Goal: Task Accomplishment & Management: Manage account settings

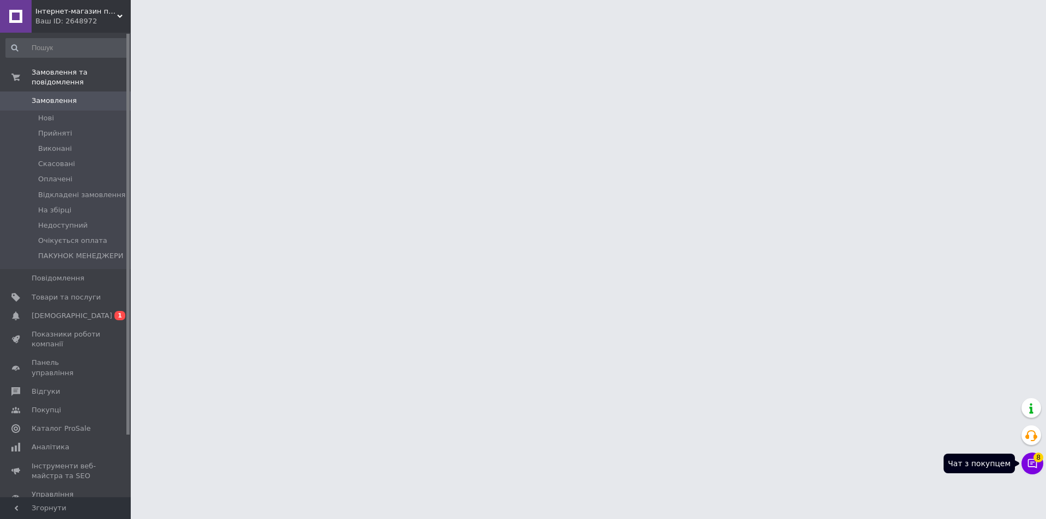
click at [1038, 461] on span "8" at bounding box center [1039, 458] width 10 height 10
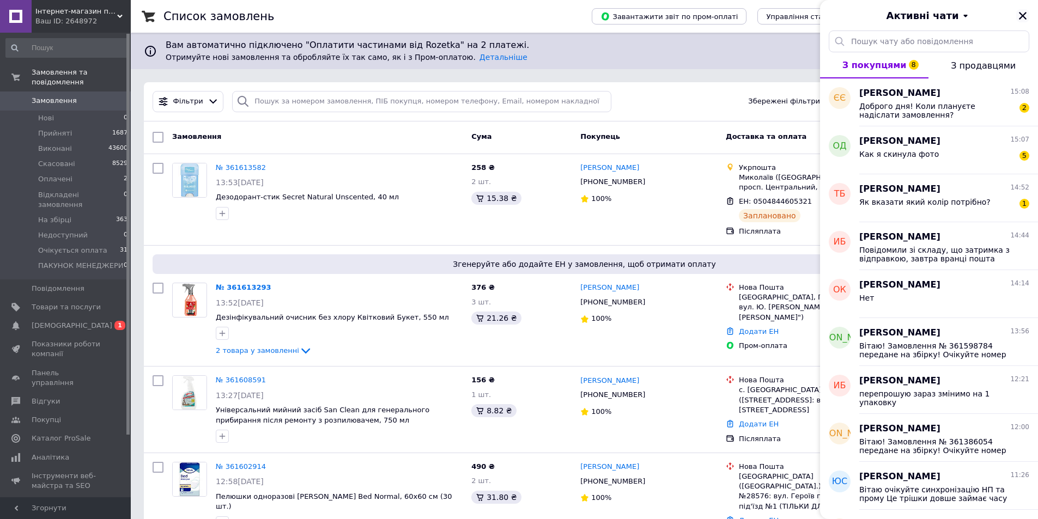
click icon "Закрити"
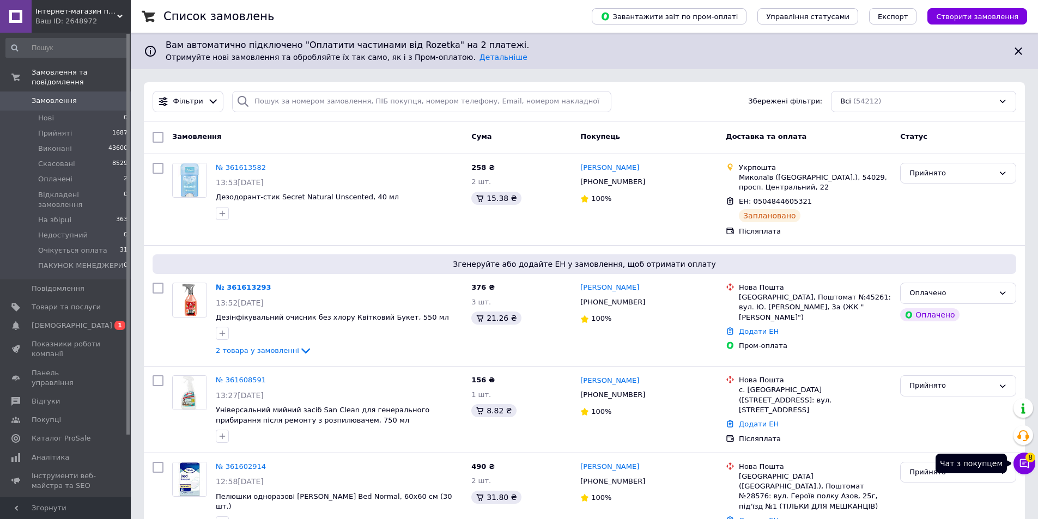
click icon
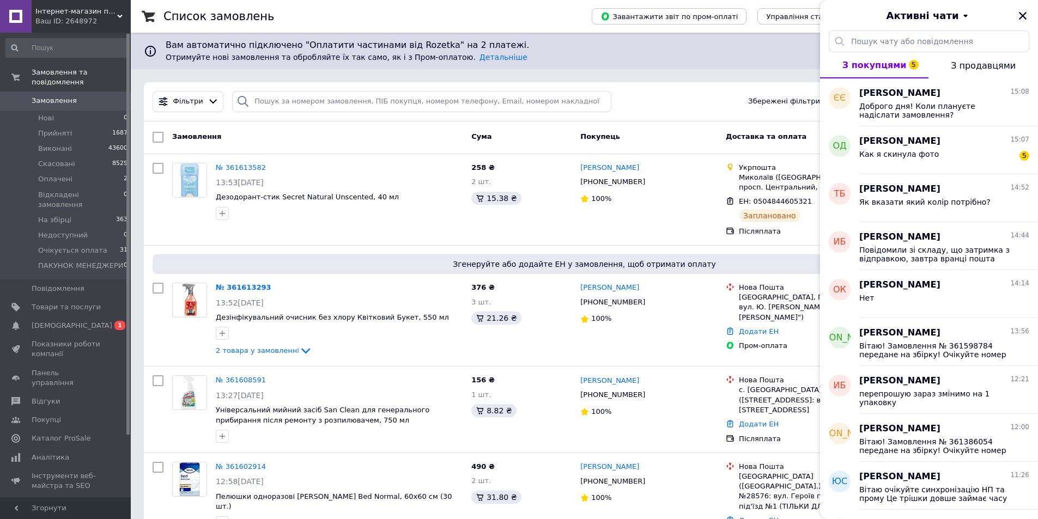
click icon "Закрити"
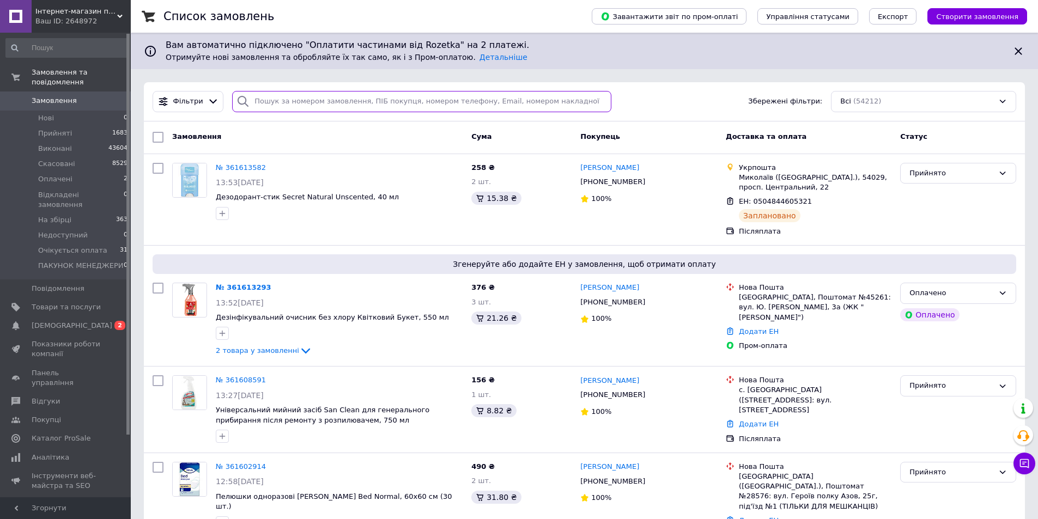
click at [308, 102] on input "search" at bounding box center [421, 101] width 379 height 21
paste input "361574291"
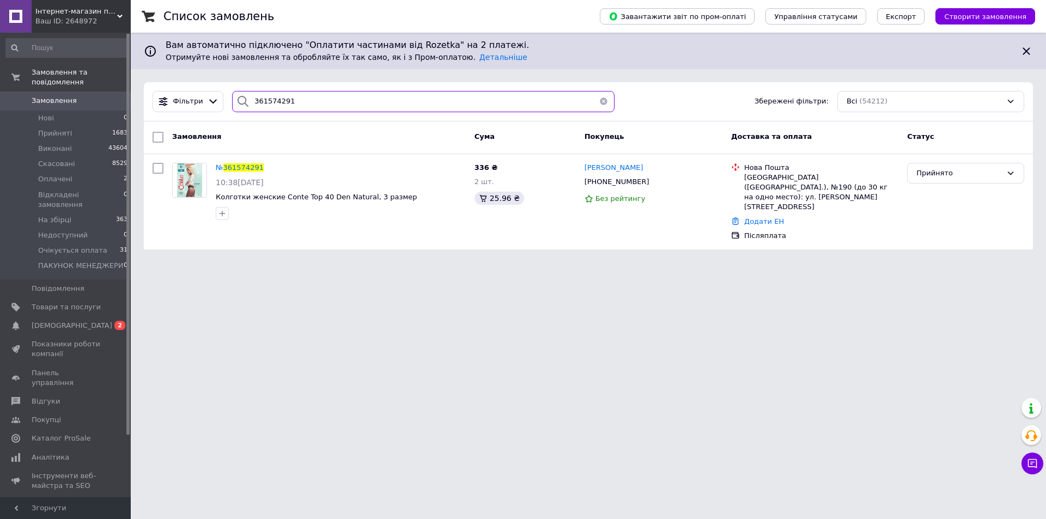
type input "361574291"
click at [598, 101] on button "button" at bounding box center [604, 101] width 22 height 21
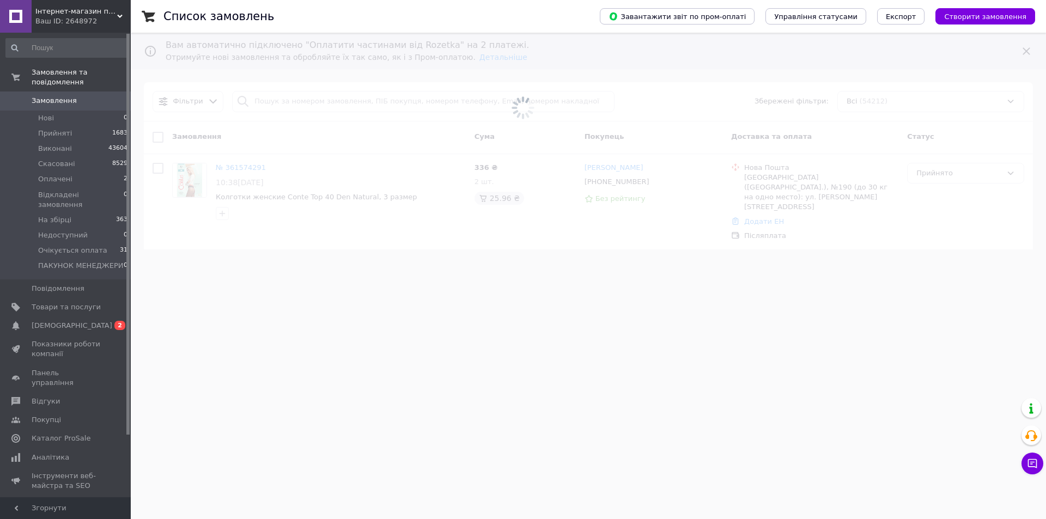
click at [265, 101] on span at bounding box center [523, 108] width 1046 height 216
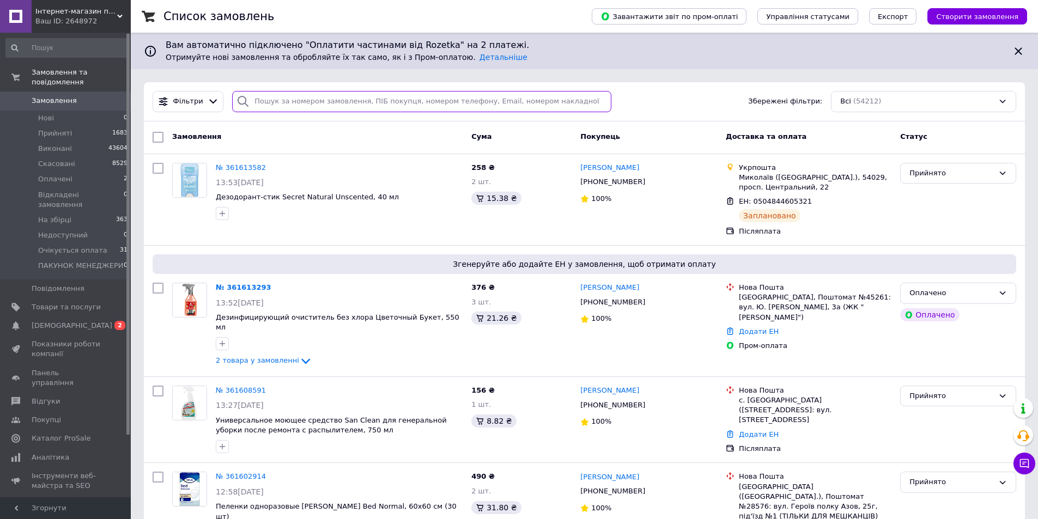
click at [271, 107] on input "search" at bounding box center [421, 101] width 379 height 21
paste input "361575593"
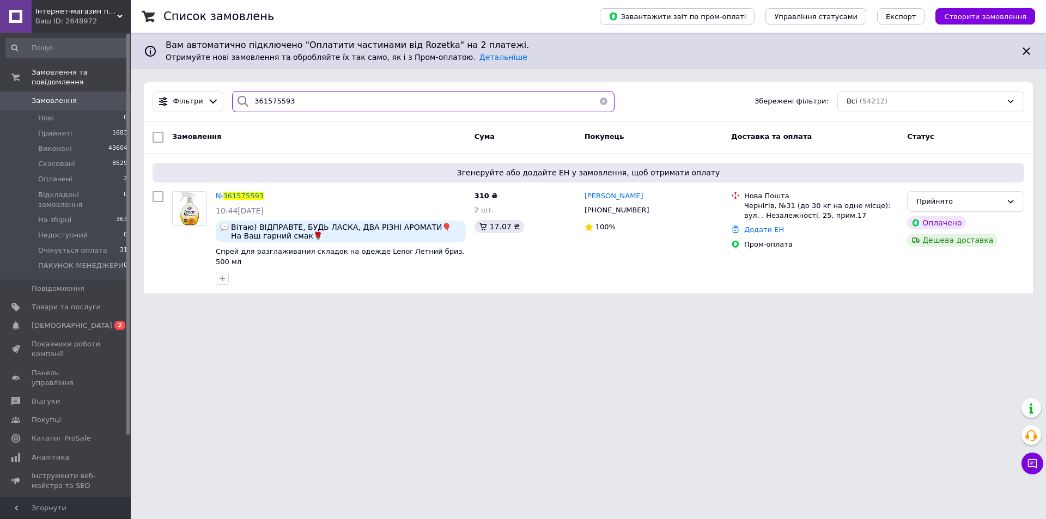
type input "361575593"
click at [598, 101] on button "button" at bounding box center [604, 101] width 22 height 21
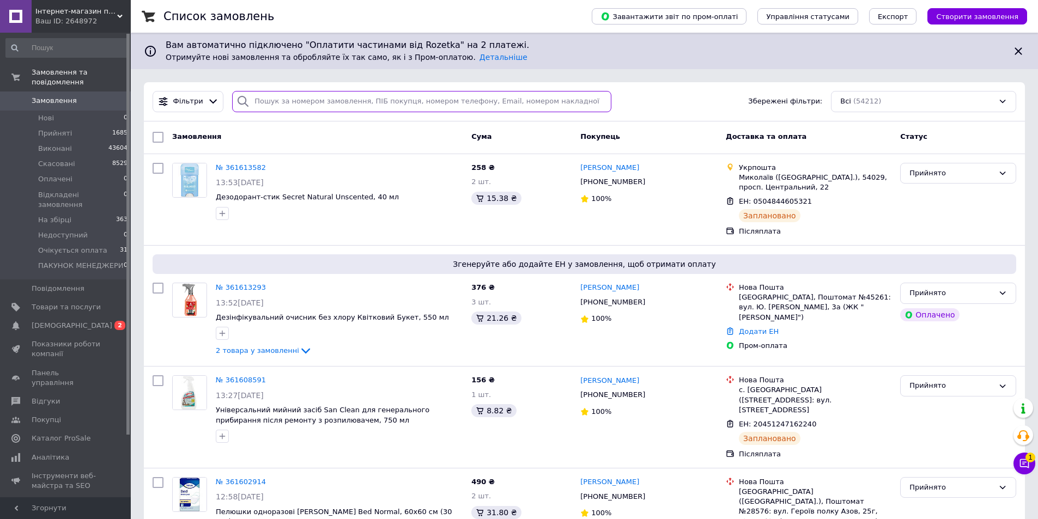
click at [312, 98] on input "search" at bounding box center [421, 101] width 379 height 21
paste input "360346227"
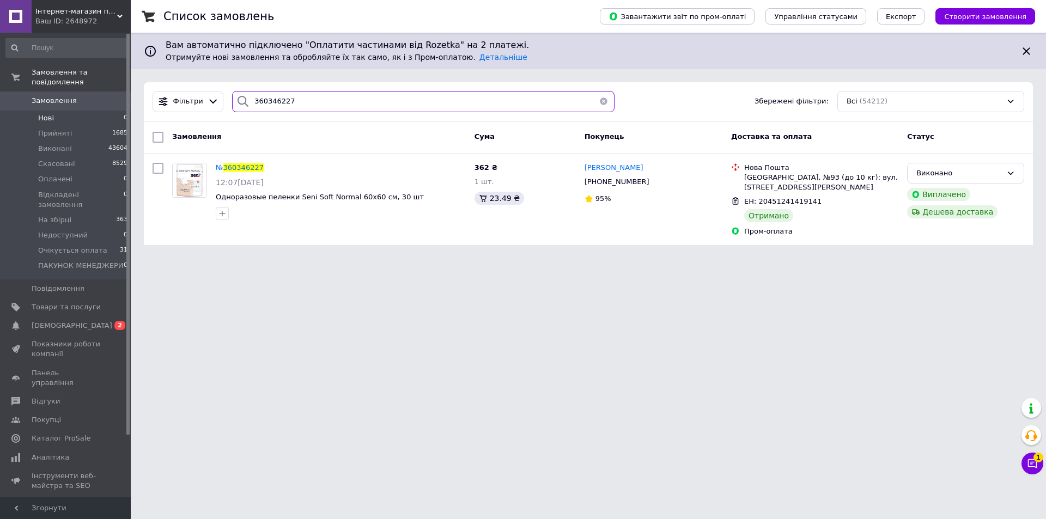
drag, startPoint x: 330, startPoint y: 88, endPoint x: 0, endPoint y: 114, distance: 330.8
click at [0, 114] on div "Інтернет-магазин підгузників та побутової хімії VIKI Home Ваш ID: 2648972 Сайт …" at bounding box center [523, 129] width 1046 height 258
paste input "53365"
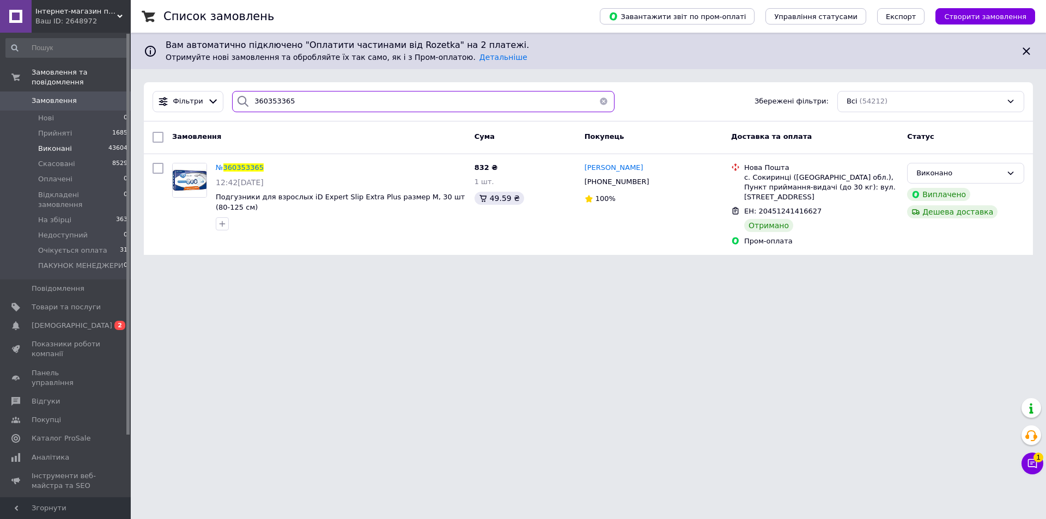
drag, startPoint x: 384, startPoint y: 97, endPoint x: 0, endPoint y: 135, distance: 385.6
click at [0, 135] on div "Інтернет-магазин підгузників та побутової хімії VIKI Home Ваш ID: 2648972 Сайт …" at bounding box center [523, 134] width 1046 height 268
paste input "63558"
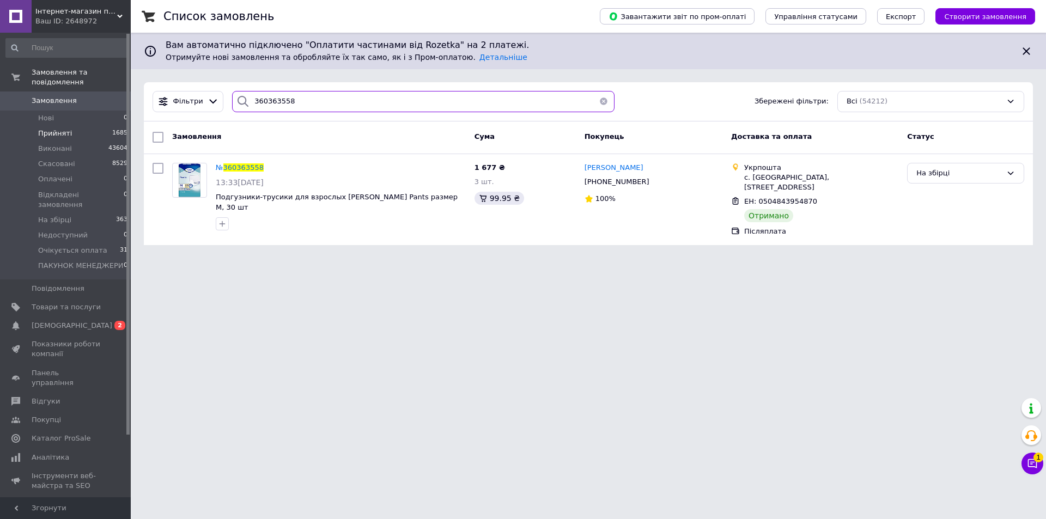
drag, startPoint x: 346, startPoint y: 94, endPoint x: 0, endPoint y: 117, distance: 346.3
click at [0, 117] on div "Інтернет-магазин підгузників та побутової хімії VIKI Home Ваш ID: 2648972 Сайт …" at bounding box center [523, 129] width 1046 height 258
paste input "360372063"
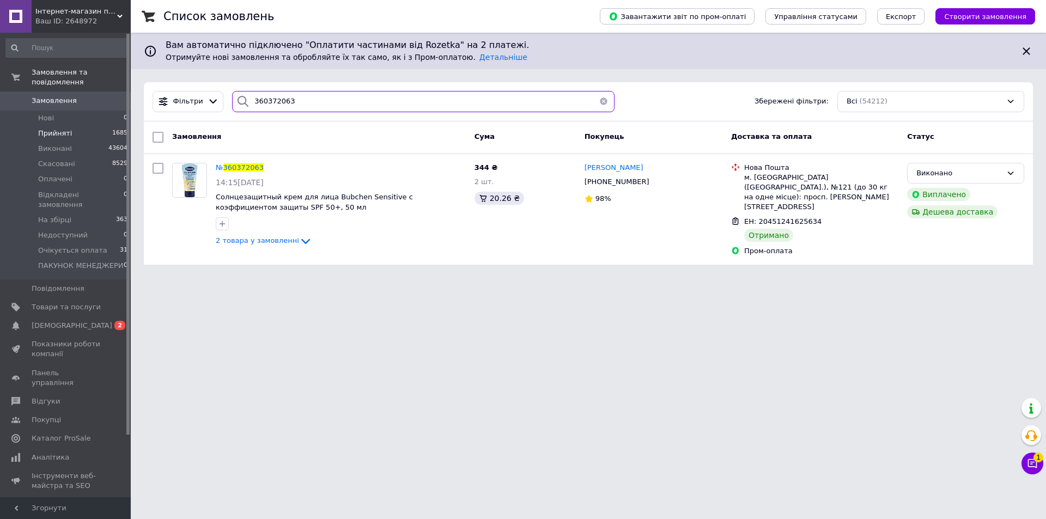
drag, startPoint x: 317, startPoint y: 101, endPoint x: 101, endPoint y: 118, distance: 216.5
click at [101, 118] on div "Інтернет-магазин підгузників та побутової хімії VIKI Home Ваш ID: 2648972 Сайт …" at bounding box center [523, 139] width 1046 height 278
paste input "9641"
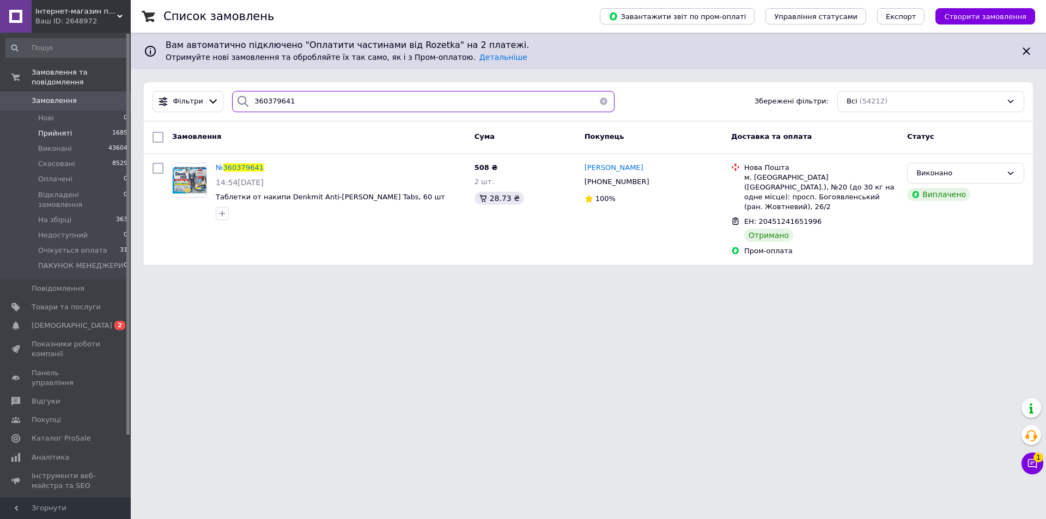
drag, startPoint x: 349, startPoint y: 95, endPoint x: 33, endPoint y: 119, distance: 317.0
click at [0, 120] on div "Інтернет-магазин підгузників та побутової хімії VIKI Home Ваш ID: 2648972 Сайт …" at bounding box center [523, 139] width 1046 height 278
paste input "710373"
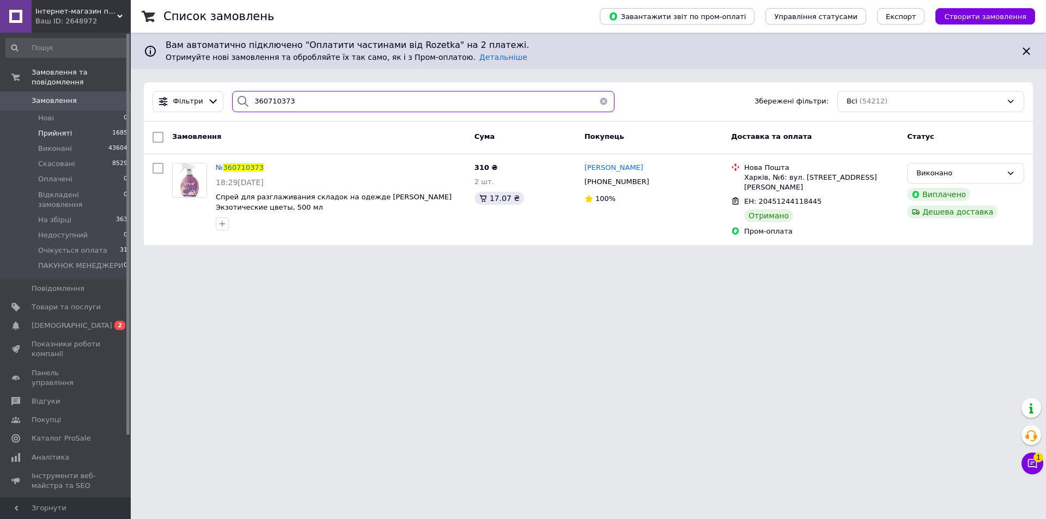
drag, startPoint x: 361, startPoint y: 105, endPoint x: 56, endPoint y: 129, distance: 306.1
click at [56, 129] on div "Інтернет-магазин підгузників та побутової хімії VIKI Home Ваш ID: 2648972 Сайт …" at bounding box center [523, 129] width 1046 height 258
paste input "24640"
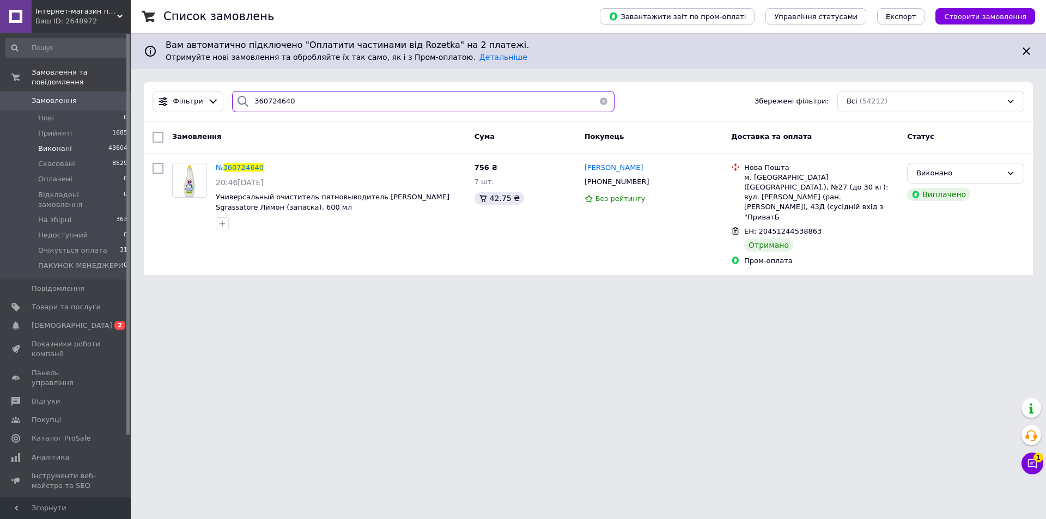
drag, startPoint x: 342, startPoint y: 104, endPoint x: 12, endPoint y: 134, distance: 331.1
click at [12, 134] on div "Інтернет-магазин підгузників та побутової хімії VIKI Home Ваш ID: 2648972 Сайт …" at bounding box center [523, 144] width 1046 height 288
paste input "360742846"
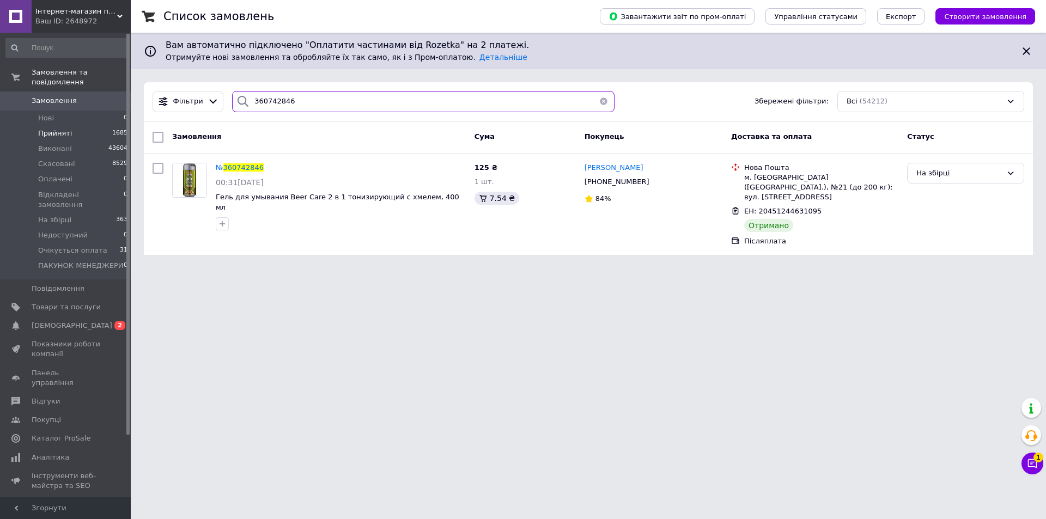
drag, startPoint x: 293, startPoint y: 98, endPoint x: 58, endPoint y: 118, distance: 235.8
click at [58, 118] on div "Інтернет-магазин підгузників та побутової хімії VIKI Home Ваш ID: 2648972 Сайт …" at bounding box center [523, 134] width 1046 height 268
paste input "Клієнт Гурмаза Елена Головний відповідальний Ковальчук Анастасія Створив Keepin…"
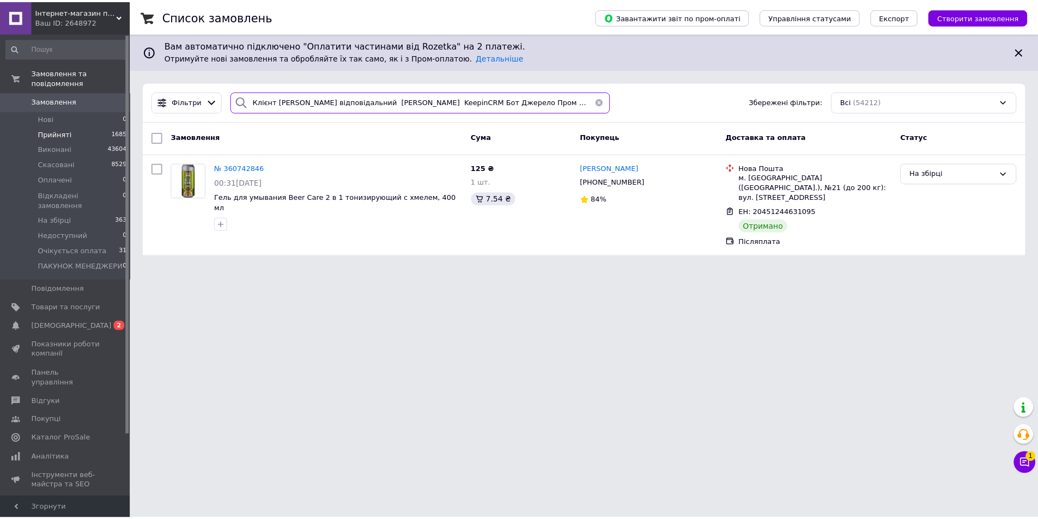
scroll to position [0, 1012]
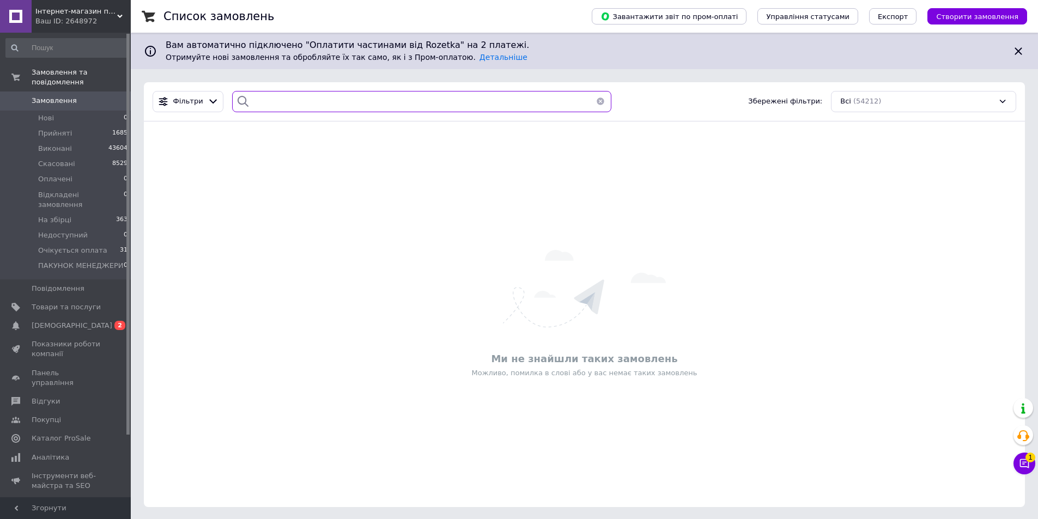
type input "Клієнт Гурмаза Елена Головний відповідальний Ковальчук Анастасія Створив Keepin…"
click at [599, 99] on button "button" at bounding box center [601, 101] width 22 height 21
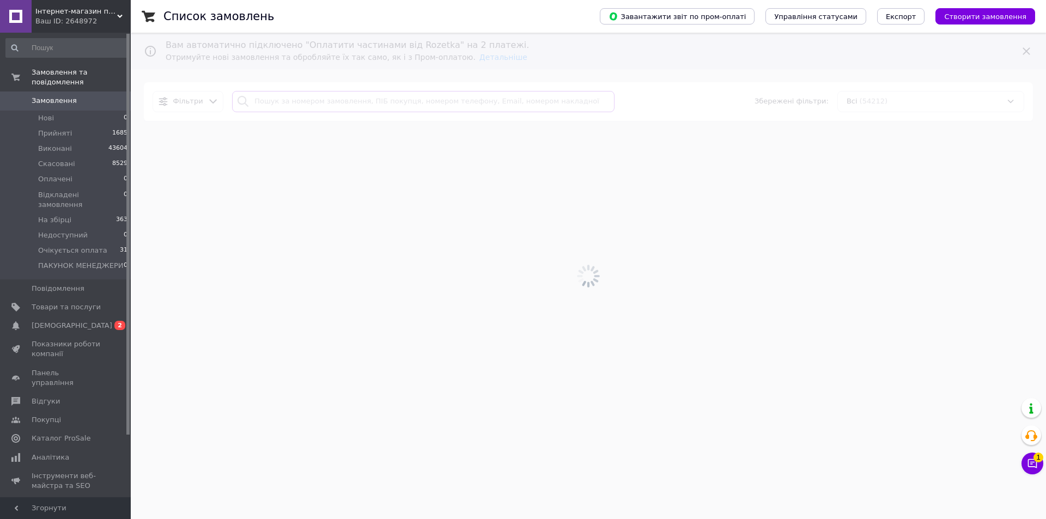
paste input "360756022"
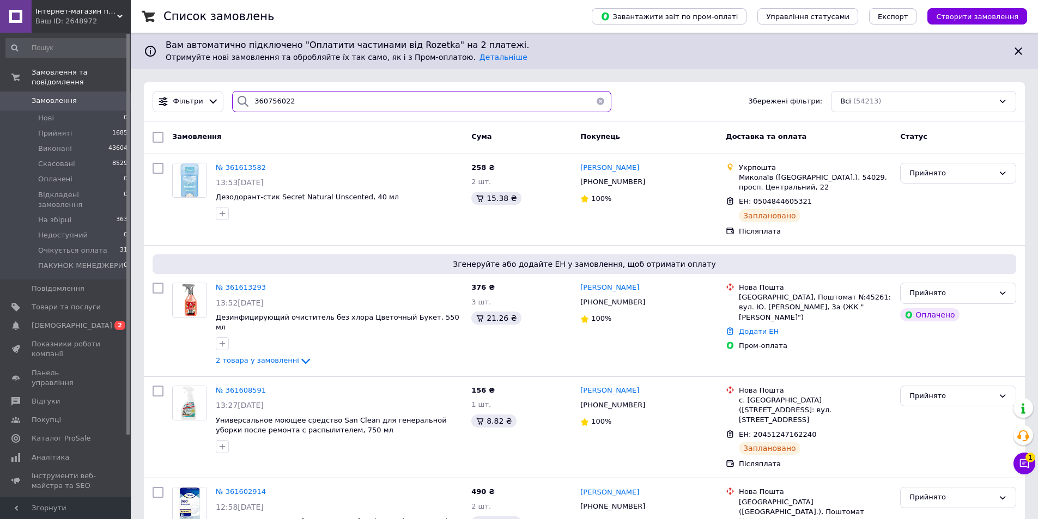
drag, startPoint x: 312, startPoint y: 107, endPoint x: 135, endPoint y: 112, distance: 176.6
type input "360756022"
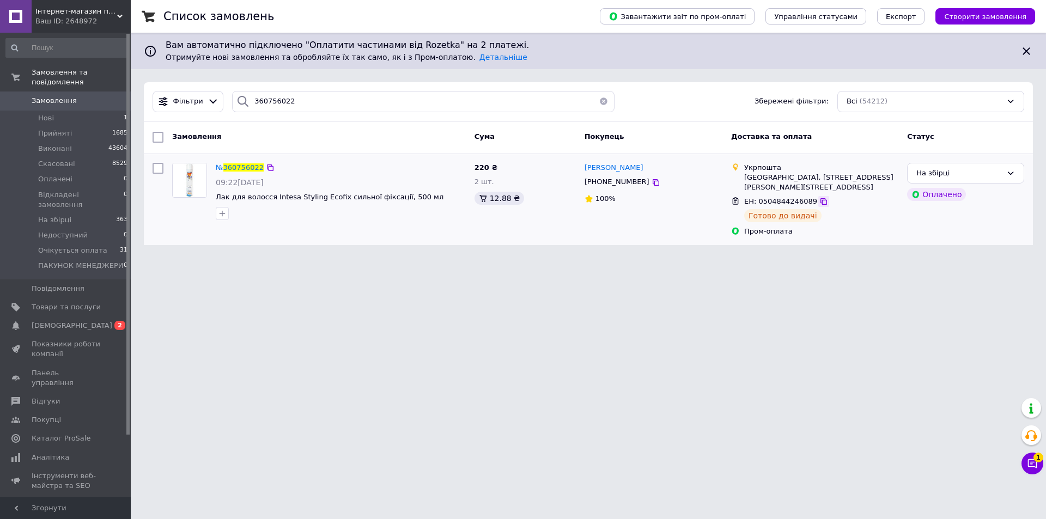
click at [820, 197] on icon at bounding box center [824, 201] width 9 height 9
drag, startPoint x: 314, startPoint y: 101, endPoint x: 220, endPoint y: 102, distance: 93.7
click at [228, 109] on div "360756022" at bounding box center [423, 101] width 391 height 21
paste input "68536"
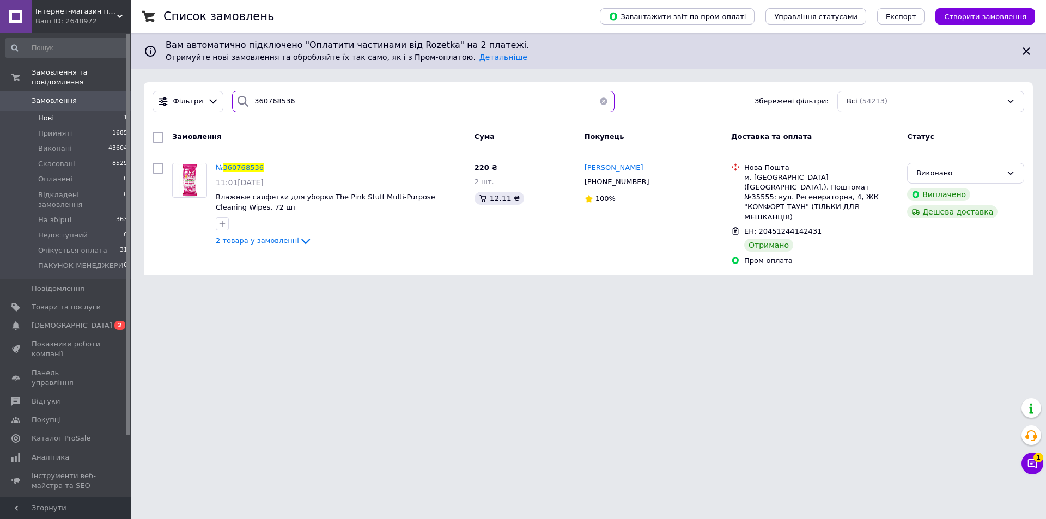
drag, startPoint x: 49, startPoint y: 108, endPoint x: 38, endPoint y: 108, distance: 10.9
click at [38, 108] on div "Інтернет-магазин підгузників та побутової хімії VIKI Home Ваш ID: 2648972 Сайт …" at bounding box center [523, 144] width 1046 height 288
paste input "36078279"
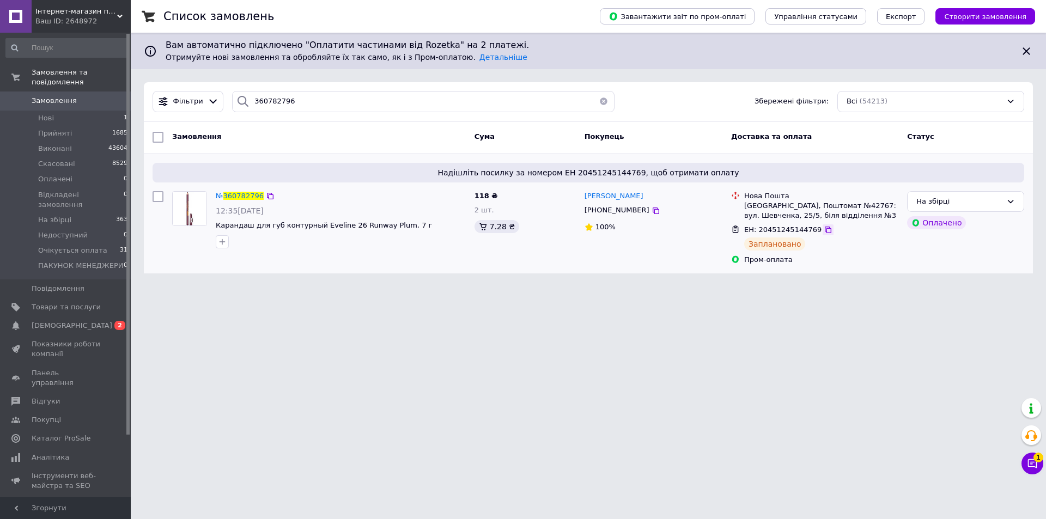
click at [825, 232] on icon at bounding box center [828, 230] width 7 height 7
drag, startPoint x: 315, startPoint y: 100, endPoint x: 63, endPoint y: 105, distance: 252.4
click at [62, 105] on div "Інтернет-магазин підгузників та побутової хімії VIKI Home Ваш ID: 2648972 Сайт …" at bounding box center [523, 143] width 1046 height 287
paste input "360788580"
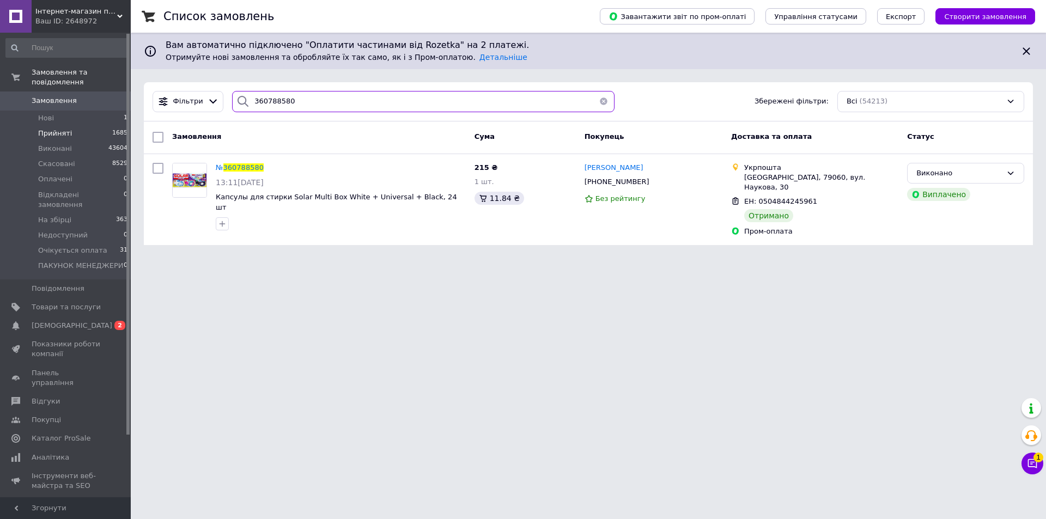
drag, startPoint x: 381, startPoint y: 90, endPoint x: 63, endPoint y: 118, distance: 320.1
click at [63, 118] on div "Інтернет-магазин підгузників та побутової хімії VIKI Home Ваш ID: 2648972 Сайт …" at bounding box center [523, 129] width 1046 height 258
paste input "94324"
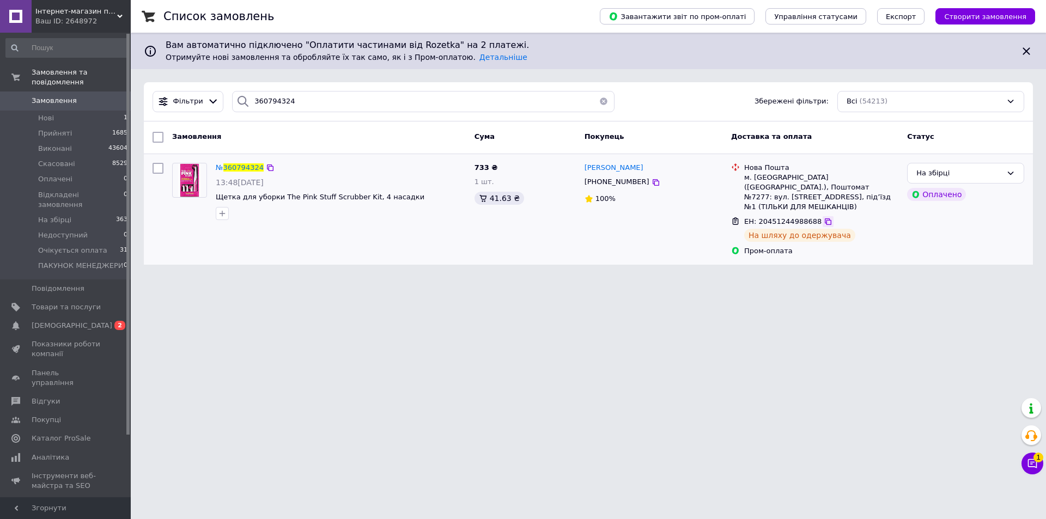
click at [825, 219] on icon at bounding box center [828, 222] width 7 height 7
drag, startPoint x: 323, startPoint y: 106, endPoint x: 21, endPoint y: 126, distance: 302.6
click at [0, 118] on div "Інтернет-магазин підгузників та побутової хімії VIKI Home Ваш ID: 2648972 Сайт …" at bounding box center [523, 139] width 1046 height 278
paste input "360802197"
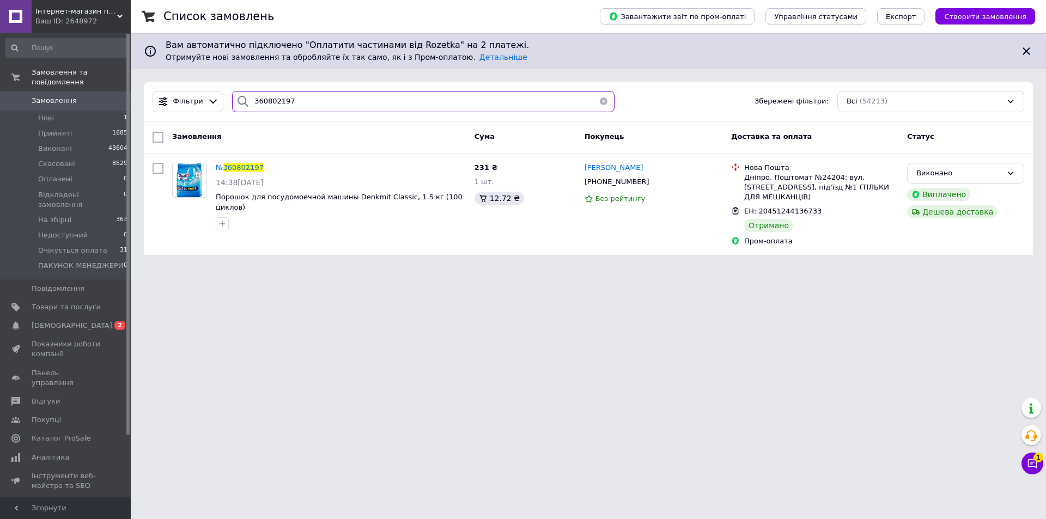
drag, startPoint x: 362, startPoint y: 107, endPoint x: 154, endPoint y: 126, distance: 209.6
click at [157, 117] on div "Фільтри 360802197 Збережені фільтри: Всі (54213)" at bounding box center [588, 101] width 889 height 39
paste input "360819171"
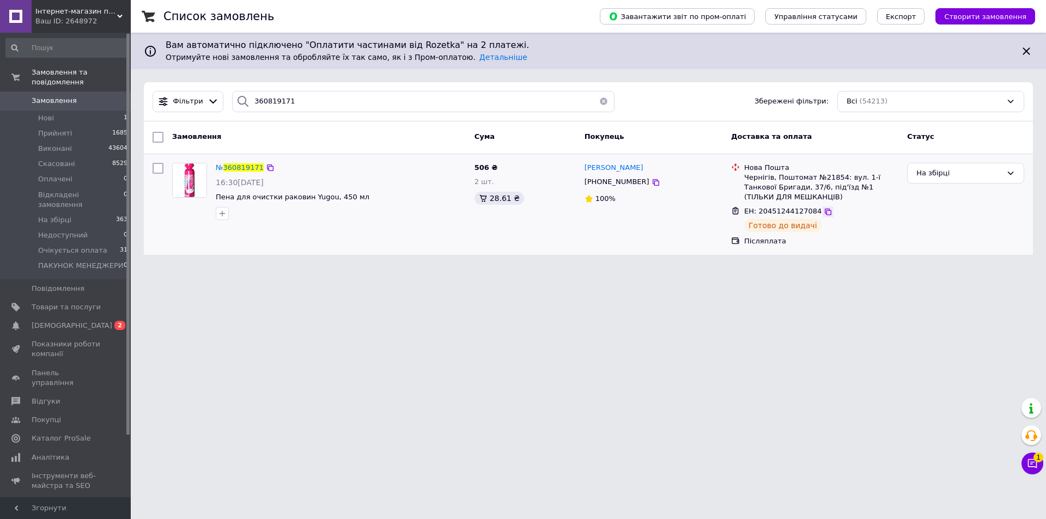
click at [824, 210] on icon at bounding box center [828, 212] width 9 height 9
drag, startPoint x: 249, startPoint y: 106, endPoint x: 29, endPoint y: 133, distance: 221.3
click at [29, 132] on div "Інтернет-магазин підгузників та побутової хімії VIKI Home Ваш ID: 2648972 Сайт …" at bounding box center [523, 134] width 1046 height 268
paste input "42353"
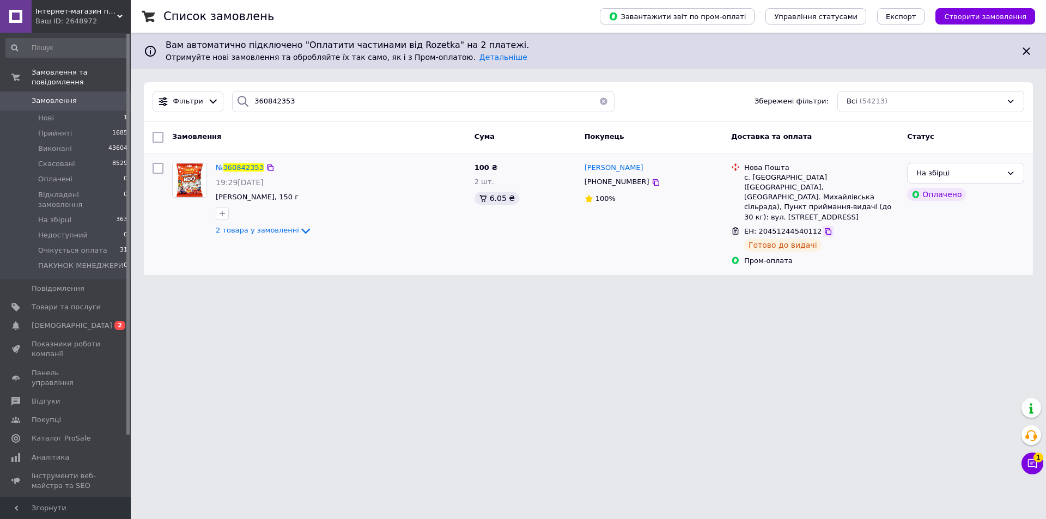
click at [825, 228] on icon at bounding box center [828, 231] width 7 height 7
drag, startPoint x: 259, startPoint y: 106, endPoint x: 24, endPoint y: 141, distance: 238.0
click at [3, 140] on div "Інтернет-магазин підгузників та побутової хімії VIKI Home Ваш ID: 2648972 Сайт …" at bounding box center [523, 144] width 1046 height 288
paste input "67647"
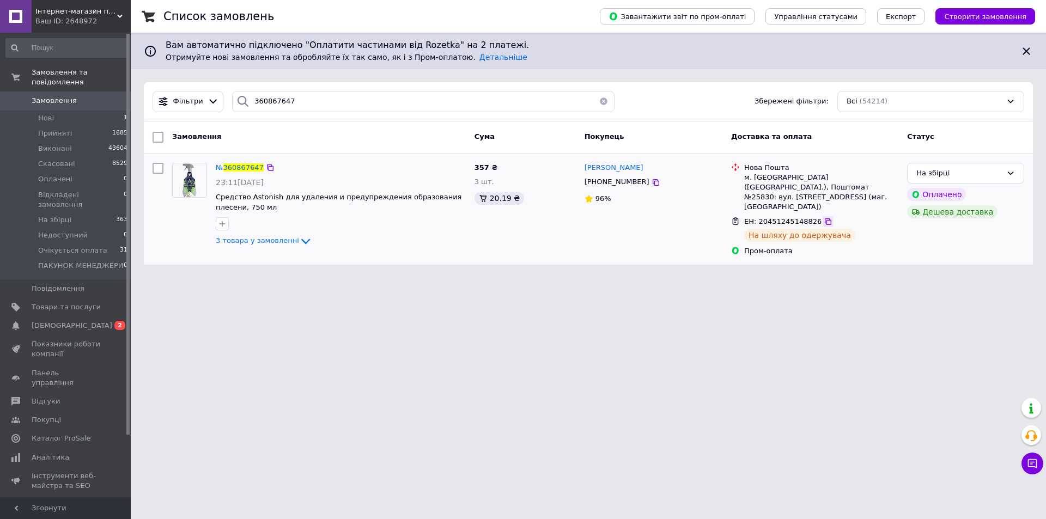
click at [824, 217] on icon at bounding box center [828, 221] width 9 height 9
drag, startPoint x: 426, startPoint y: 101, endPoint x: 160, endPoint y: 107, distance: 265.5
click at [155, 106] on div "Фільтри 360867647 Збережені фільтри: Всі (54214)" at bounding box center [588, 101] width 881 height 21
paste input "78288"
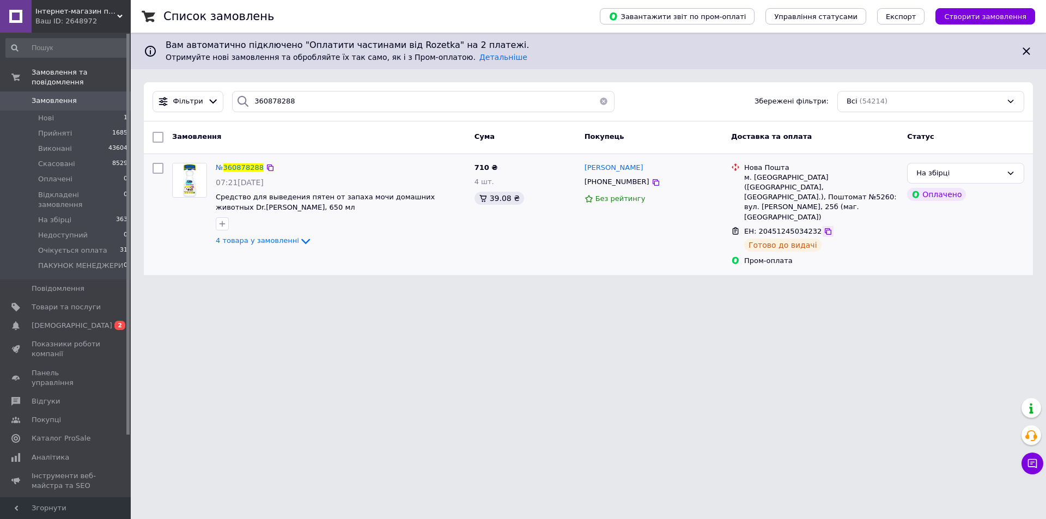
click at [825, 228] on icon at bounding box center [828, 231] width 7 height 7
drag, startPoint x: 264, startPoint y: 106, endPoint x: 0, endPoint y: 139, distance: 266.4
click at [0, 139] on div "Інтернет-магазин підгузників та побутової хімії VIKI Home Ваш ID: 2648972 Сайт …" at bounding box center [523, 144] width 1046 height 288
paste input "85517"
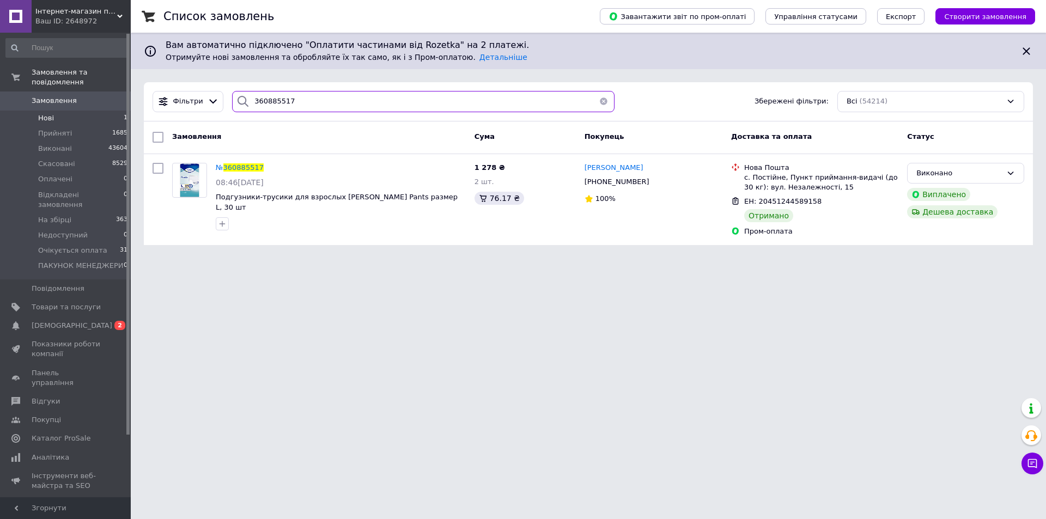
click at [88, 113] on div "Інтернет-магазин підгузників та побутової хімії VIKI Home Ваш ID: 2648972 Сайт …" at bounding box center [523, 129] width 1046 height 258
drag, startPoint x: 313, startPoint y: 98, endPoint x: 53, endPoint y: 123, distance: 261.2
click at [312, 98] on input "360885517" at bounding box center [423, 101] width 383 height 21
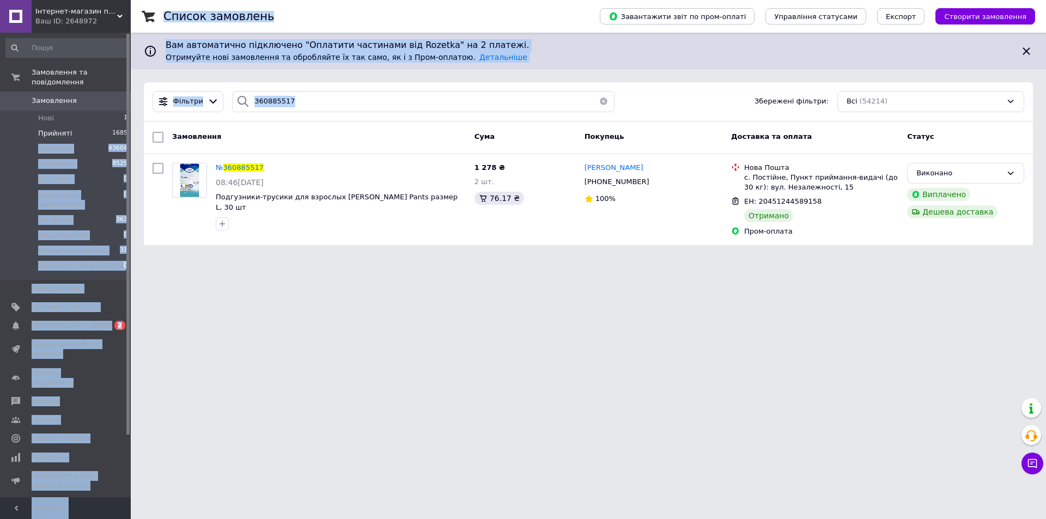
click at [51, 123] on div "Інтернет-магазин підгузників та побутової хімії VIKI Home Ваш ID: 2648972 Сайт …" at bounding box center [523, 129] width 1046 height 258
click at [285, 102] on input "360885517" at bounding box center [423, 101] width 383 height 21
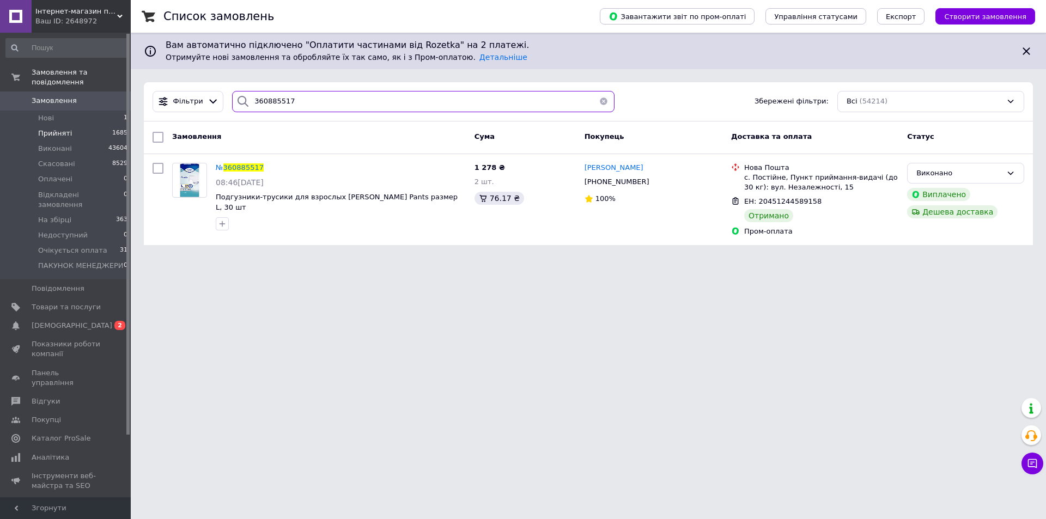
drag, startPoint x: 299, startPoint y: 100, endPoint x: 74, endPoint y: 129, distance: 226.9
click at [74, 129] on div "Інтернет-магазин підгузників та побутової хімії VIKI Home Ваш ID: 2648972 Сайт …" at bounding box center [523, 129] width 1046 height 258
paste input "90754"
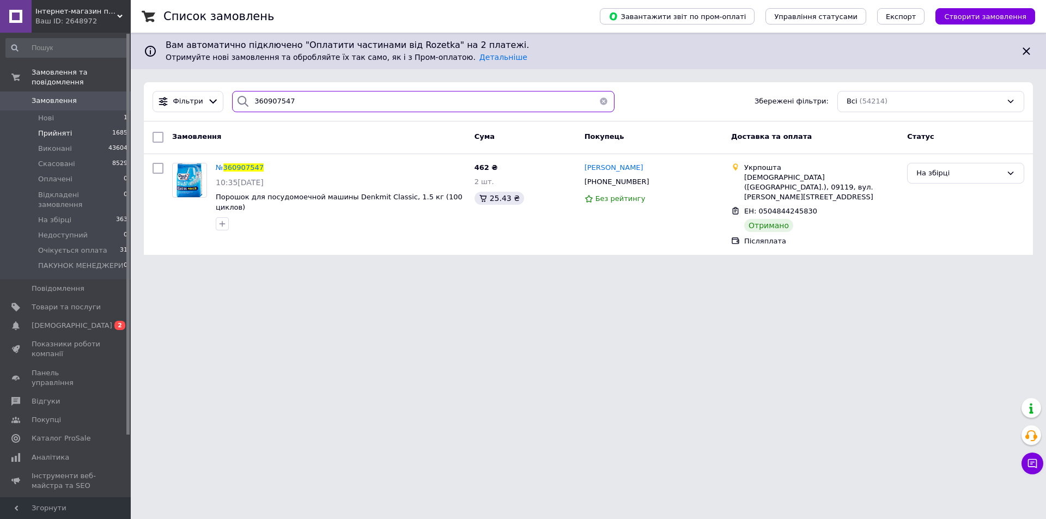
drag, startPoint x: 377, startPoint y: 109, endPoint x: 37, endPoint y: 127, distance: 340.6
click at [37, 126] on div "Інтернет-магазин підгузників та побутової хімії VIKI Home Ваш ID: 2648972 Сайт …" at bounding box center [523, 134] width 1046 height 268
paste input "360920524"
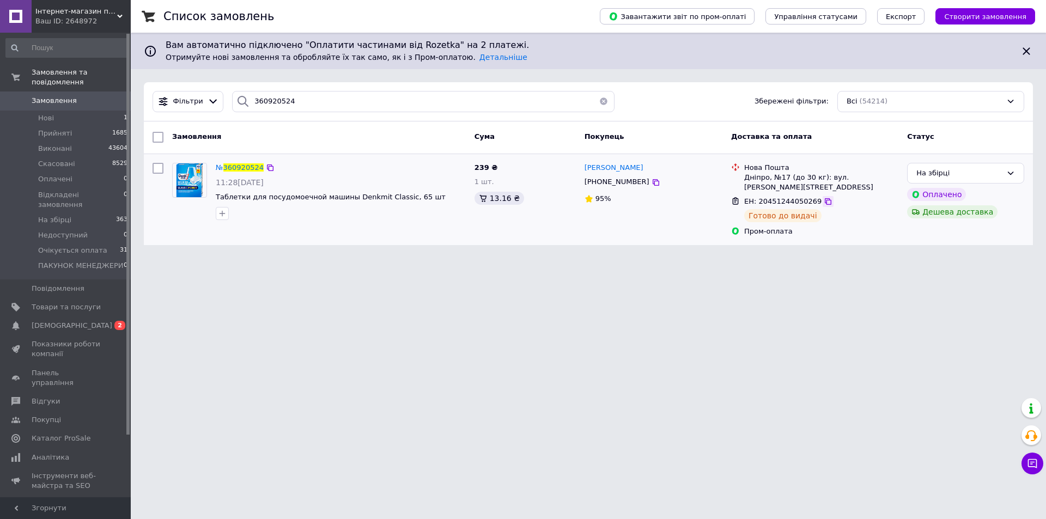
click at [824, 201] on icon at bounding box center [828, 201] width 9 height 9
drag, startPoint x: 314, startPoint y: 102, endPoint x: 162, endPoint y: 137, distance: 155.6
click at [140, 124] on div "Список замовлень Завантажити звіт по пром-оплаті Управління статусами Експорт С…" at bounding box center [589, 129] width 916 height 258
paste input "360938541"
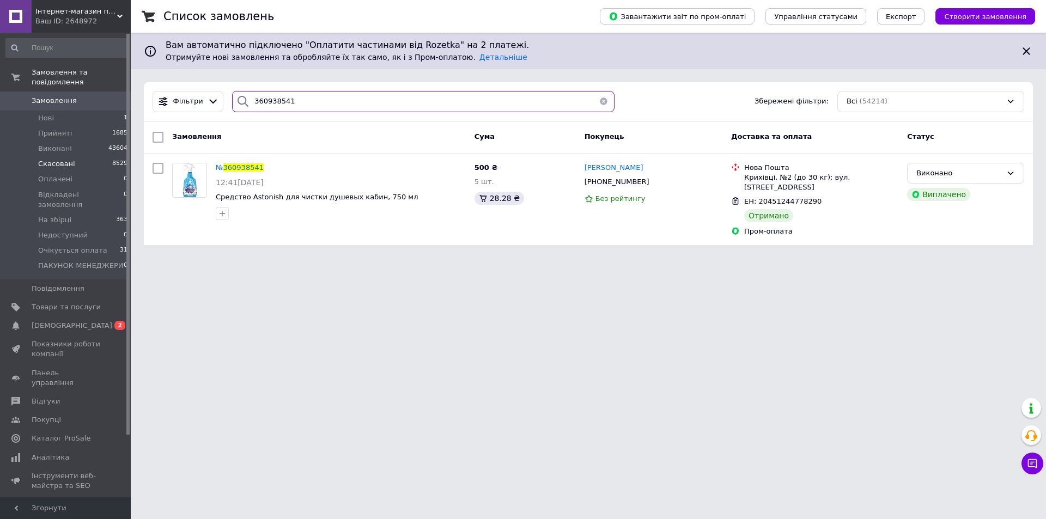
drag, startPoint x: 387, startPoint y: 95, endPoint x: 11, endPoint y: 149, distance: 379.9
click at [0, 138] on div "Інтернет-магазин підгузників та побутової хімії VIKI Home Ваш ID: 2648972 Сайт …" at bounding box center [523, 129] width 1046 height 258
paste input "360948525"
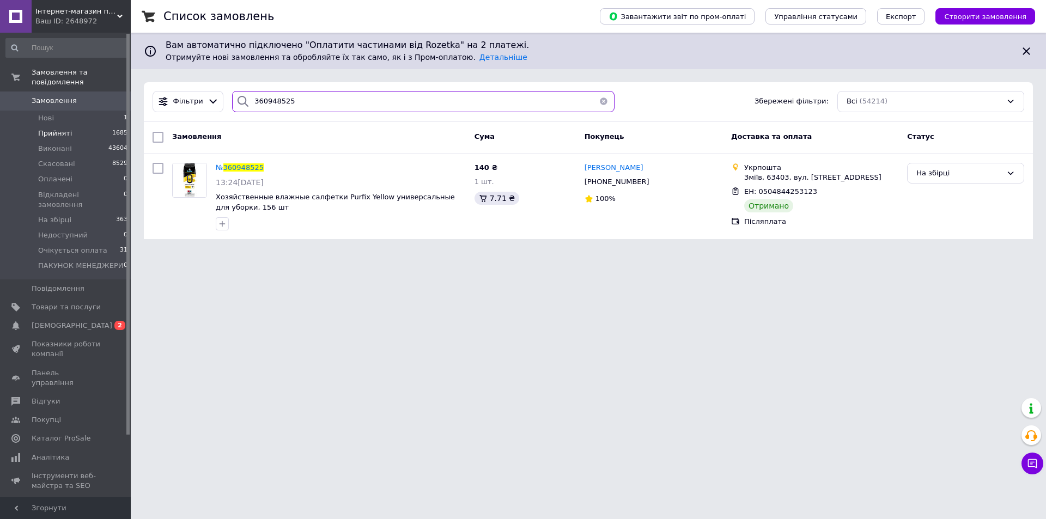
drag, startPoint x: 323, startPoint y: 100, endPoint x: 119, endPoint y: 118, distance: 205.2
click at [119, 118] on div "Інтернет-магазин підгузників та побутової хімії VIKI Home Ваш ID: 2648972 Сайт …" at bounding box center [523, 126] width 1046 height 252
paste input "360955542"
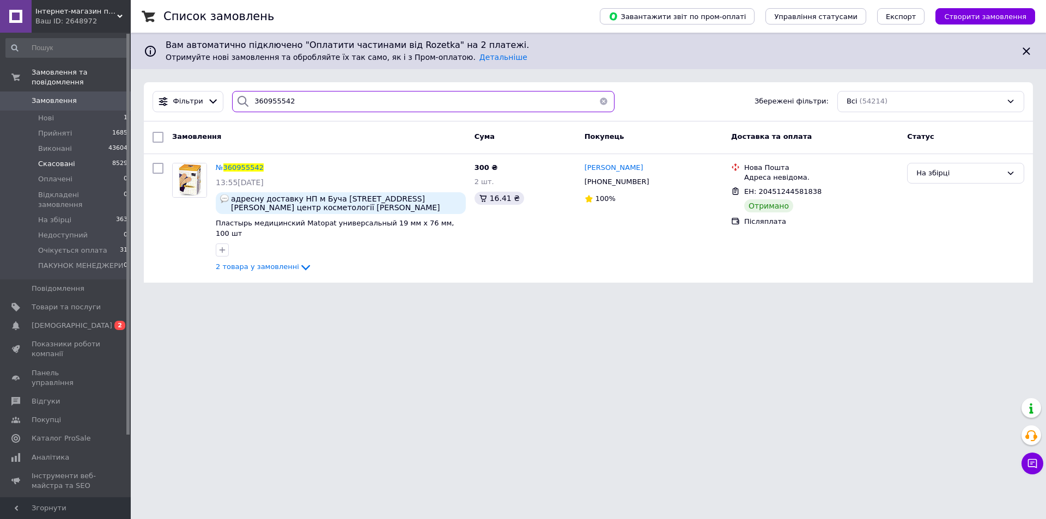
drag, startPoint x: 364, startPoint y: 108, endPoint x: 41, endPoint y: 153, distance: 325.7
click at [41, 153] on div "Інтернет-магазин підгузників та побутової хімії VIKI Home Ваш ID: 2648972 Сайт …" at bounding box center [523, 148] width 1046 height 296
paste input "78758"
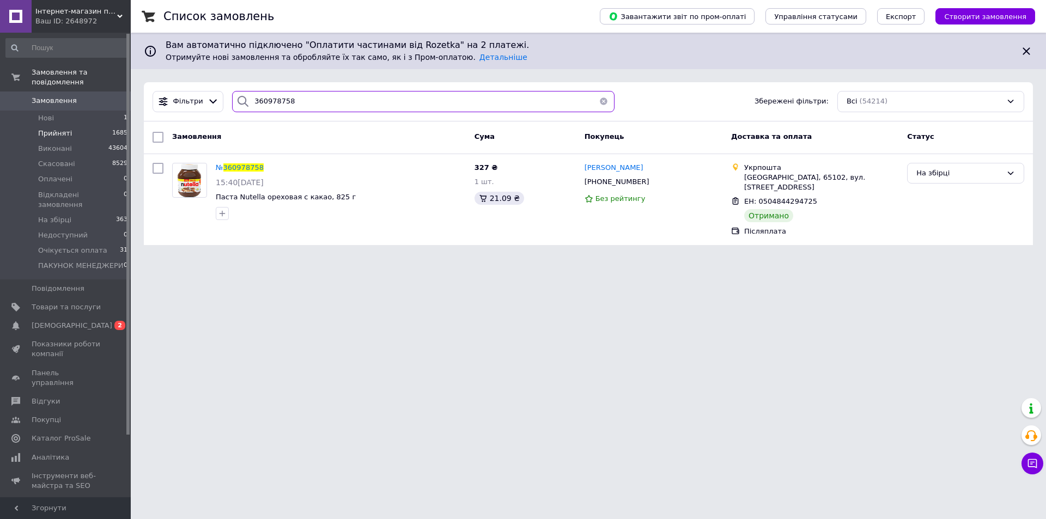
drag, startPoint x: 348, startPoint y: 106, endPoint x: 7, endPoint y: 129, distance: 341.9
click at [7, 129] on div "Інтернет-магазин підгузників та побутової хімії VIKI Home Ваш ID: 2648972 Сайт …" at bounding box center [523, 129] width 1046 height 258
paste input "360985490"
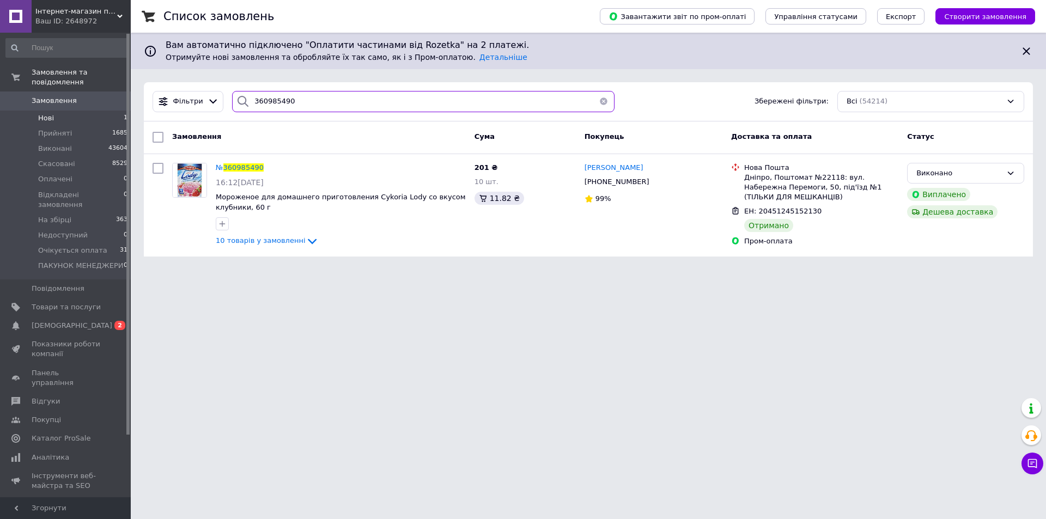
drag, startPoint x: 324, startPoint y: 94, endPoint x: 122, endPoint y: 112, distance: 203.0
click at [122, 112] on div "Інтернет-магазин підгузників та побутової хімії VIKI Home Ваш ID: 2648972 Сайт …" at bounding box center [523, 135] width 1046 height 270
paste input "1005806"
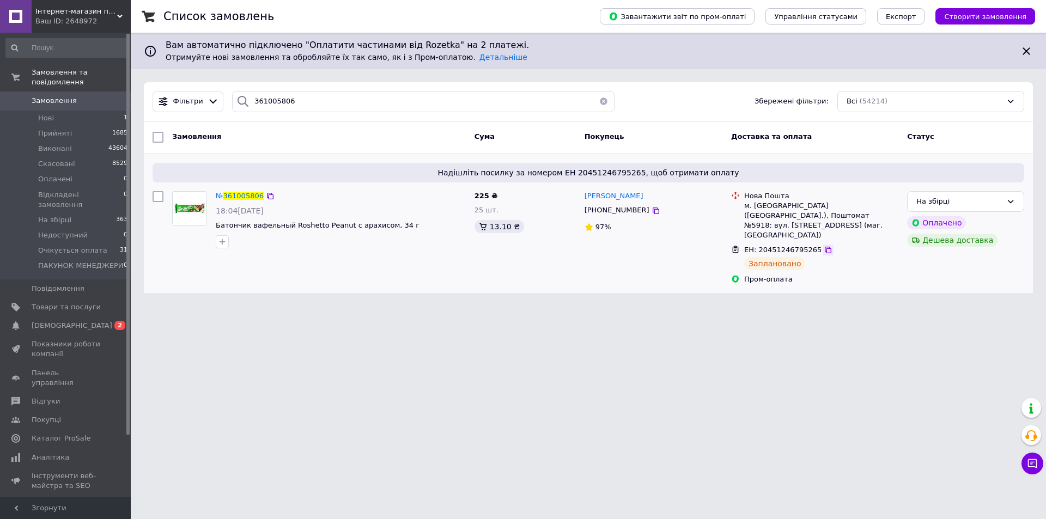
click at [824, 246] on icon at bounding box center [828, 250] width 9 height 9
drag, startPoint x: 316, startPoint y: 100, endPoint x: 98, endPoint y: 120, distance: 218.3
click at [99, 120] on div "Інтернет-магазин підгузників та побутової хімії VIKI Home Ваш ID: 2648972 Сайт …" at bounding box center [523, 153] width 1046 height 306
paste input "361027643"
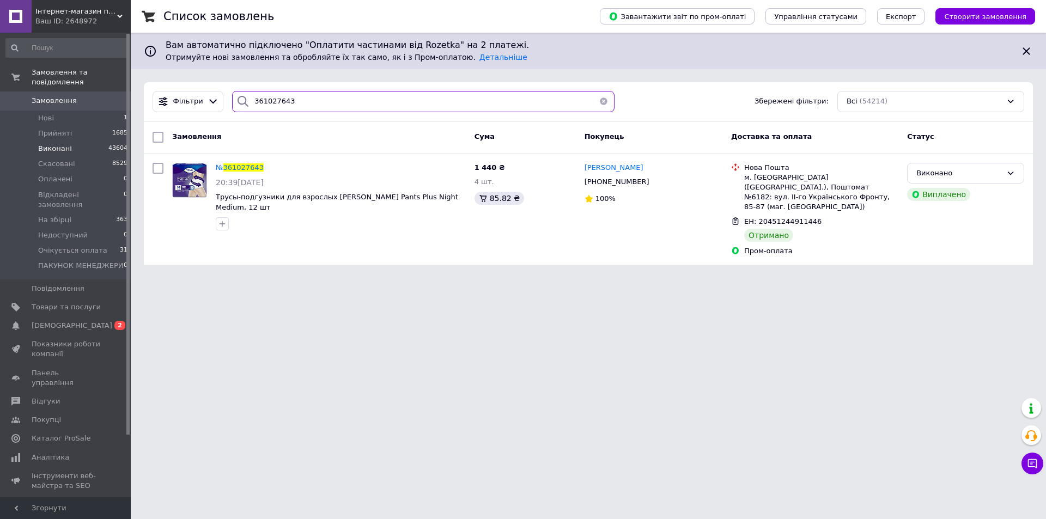
drag, startPoint x: 313, startPoint y: 105, endPoint x: 32, endPoint y: 142, distance: 284.3
click at [31, 142] on div "Інтернет-магазин підгузників та побутової хімії VIKI Home Ваш ID: 2648972 Сайт …" at bounding box center [523, 139] width 1046 height 278
paste input "35314"
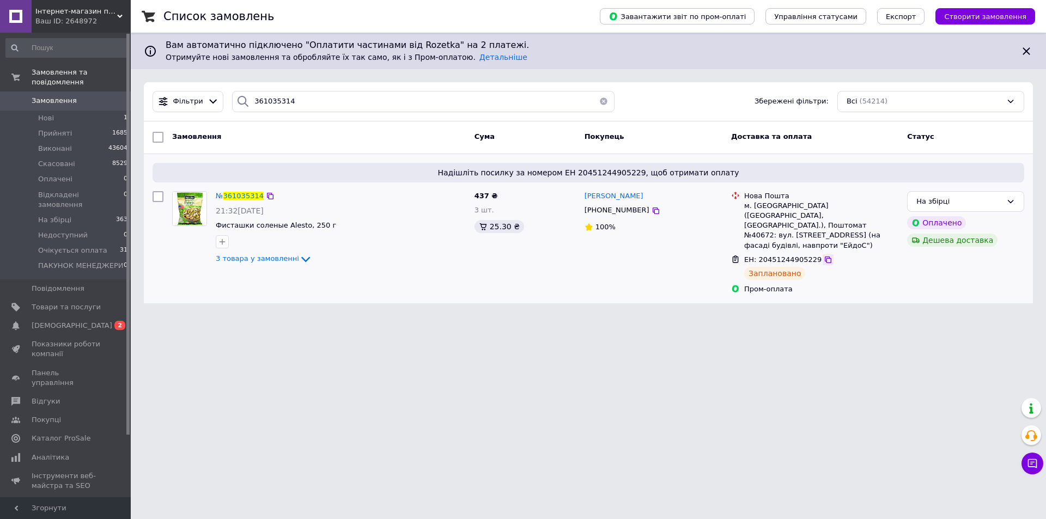
click at [825, 257] on icon at bounding box center [828, 260] width 7 height 7
drag, startPoint x: 298, startPoint y: 105, endPoint x: 80, endPoint y: 129, distance: 218.7
click at [80, 129] on div "Інтернет-магазин підгузників та побутової хімії VIKI Home Ваш ID: 2648972 Сайт …" at bounding box center [523, 158] width 1046 height 317
paste input "65729"
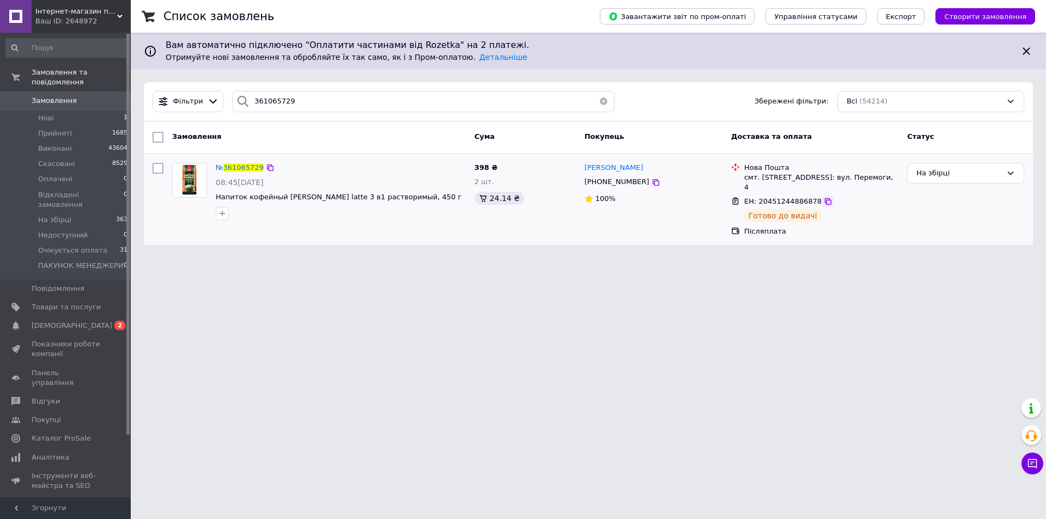
click at [824, 197] on icon at bounding box center [828, 201] width 9 height 9
drag, startPoint x: 275, startPoint y: 104, endPoint x: 3, endPoint y: 129, distance: 273.6
click at [9, 125] on div "Інтернет-магазин підгузників та побутової хімії VIKI Home Ваш ID: 2648972 Сайт …" at bounding box center [523, 129] width 1046 height 258
paste input "97418"
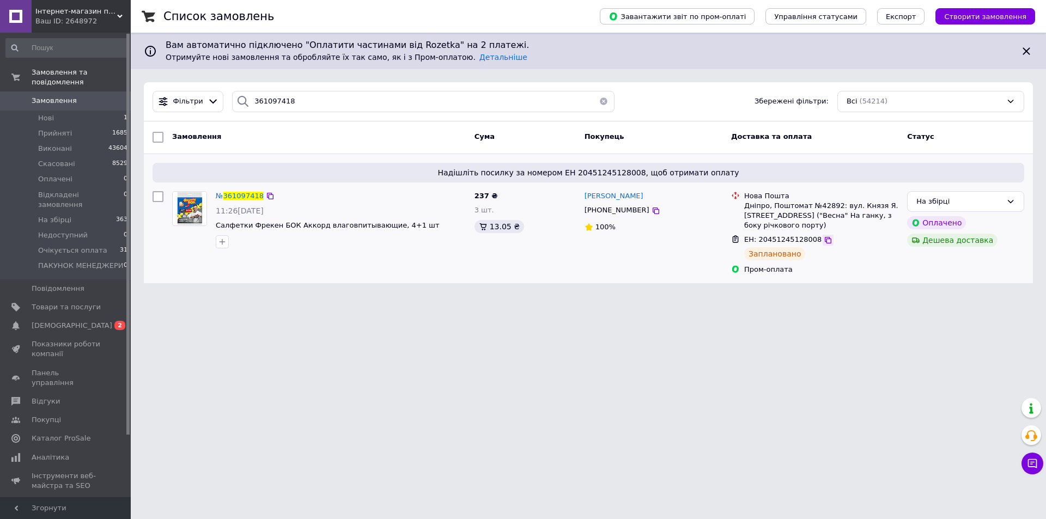
click at [824, 239] on icon at bounding box center [828, 240] width 9 height 9
drag, startPoint x: 311, startPoint y: 100, endPoint x: 47, endPoint y: 129, distance: 264.8
click at [43, 130] on div "Інтернет-магазин підгузників та побутової хімії VIKI Home Ваш ID: 2648972 Сайт …" at bounding box center [523, 148] width 1046 height 296
paste input "112942"
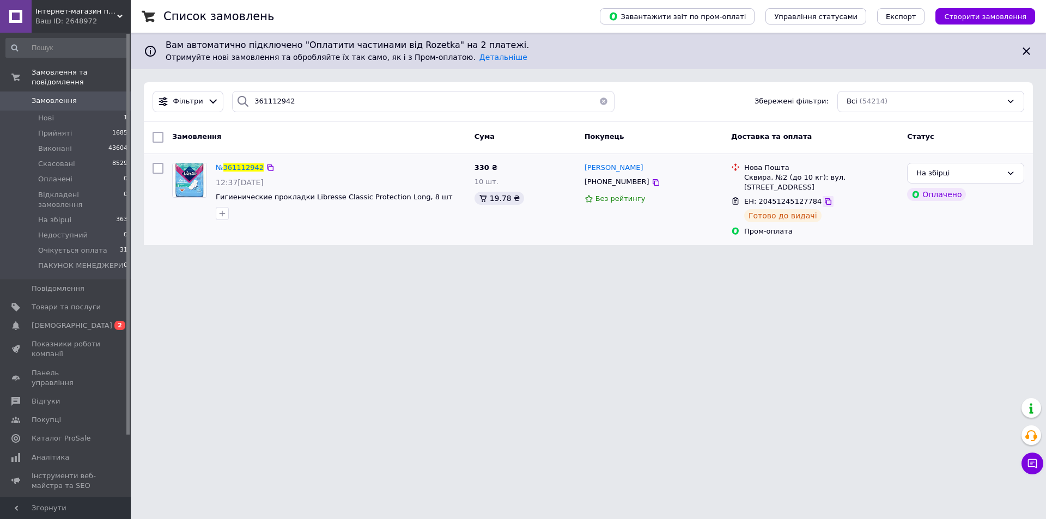
click at [825, 198] on icon at bounding box center [828, 201] width 7 height 7
drag, startPoint x: 35, startPoint y: 121, endPoint x: 29, endPoint y: 136, distance: 16.2
click at [6, 130] on div "Інтернет-магазин підгузників та побутової хімії VIKI Home Ваш ID: 2648972 Сайт …" at bounding box center [523, 129] width 1046 height 258
paste input "361127173"
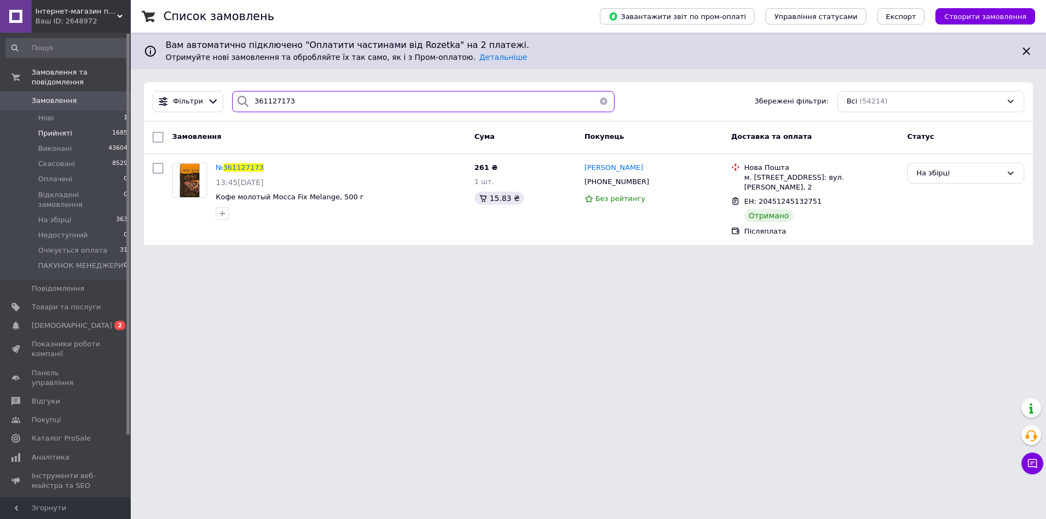
drag, startPoint x: 307, startPoint y: 95, endPoint x: 29, endPoint y: 125, distance: 279.6
click at [29, 125] on div "Інтернет-магазин підгузників та побутової хімії VIKI Home Ваш ID: 2648972 Сайт …" at bounding box center [523, 129] width 1046 height 258
paste input "361145588"
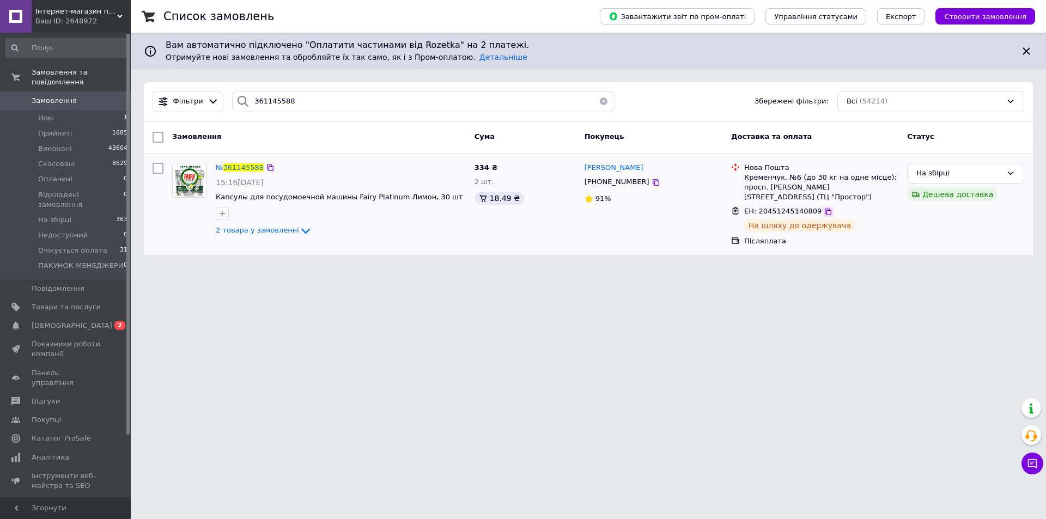
click at [824, 208] on icon at bounding box center [828, 212] width 9 height 9
drag, startPoint x: 311, startPoint y: 99, endPoint x: 150, endPoint y: 116, distance: 161.7
click at [152, 116] on div "Фільтри 361145588 Збережені фільтри: Всі (54214)" at bounding box center [588, 101] width 889 height 39
paste input "82860"
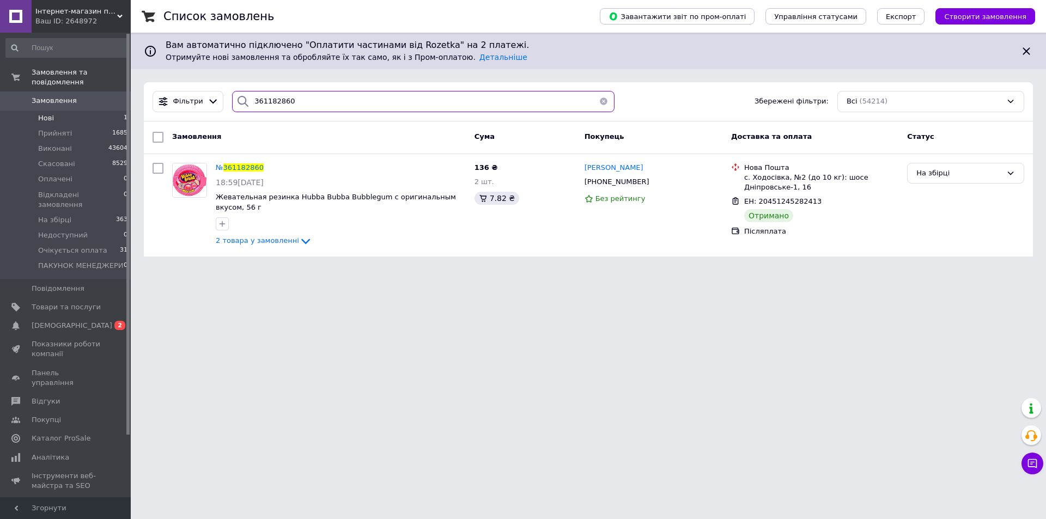
drag, startPoint x: 311, startPoint y: 100, endPoint x: 21, endPoint y: 102, distance: 289.4
click at [21, 102] on div "Інтернет-магазин підгузників та побутової хімії VIKI Home Ваш ID: 2648972 Сайт …" at bounding box center [523, 135] width 1046 height 270
paste input "205544"
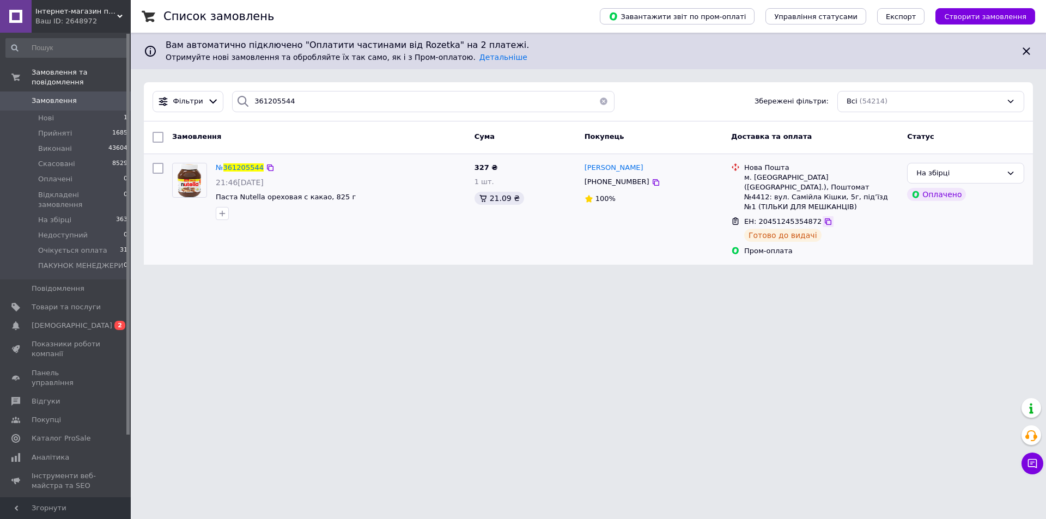
click at [824, 217] on icon at bounding box center [828, 221] width 9 height 9
drag, startPoint x: 346, startPoint y: 94, endPoint x: 0, endPoint y: 139, distance: 349.0
click at [0, 139] on div "Інтернет-магазин підгузників та побутової хімії VIKI Home Ваш ID: 2648972 Сайт …" at bounding box center [523, 139] width 1046 height 278
paste input "36126548"
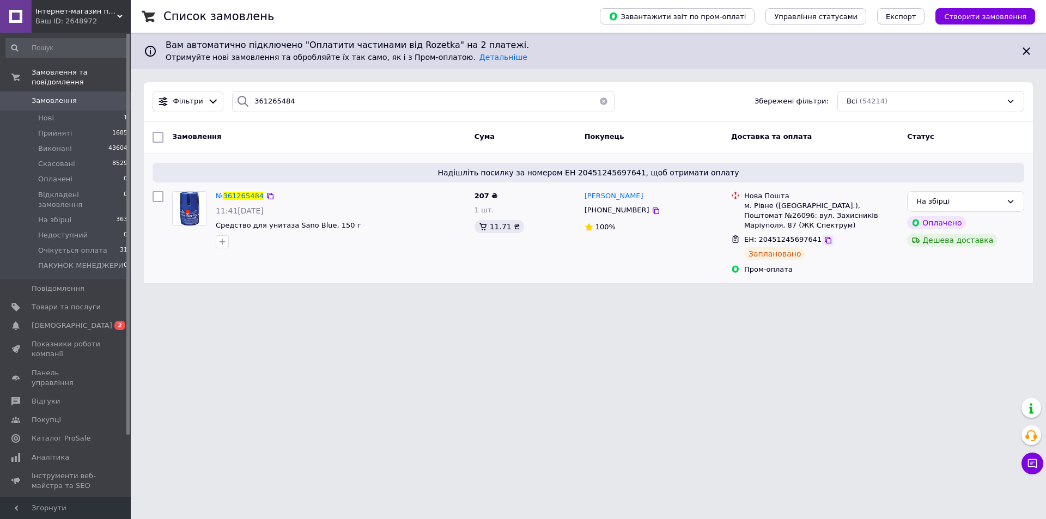
click at [825, 237] on icon at bounding box center [828, 240] width 7 height 7
drag, startPoint x: 301, startPoint y: 104, endPoint x: 78, endPoint y: 120, distance: 223.0
click at [69, 120] on div "Інтернет-магазин підгузників та побутової хімії VIKI Home Ваш ID: 2648972 Сайт …" at bounding box center [523, 148] width 1046 height 296
paste input "361345318"
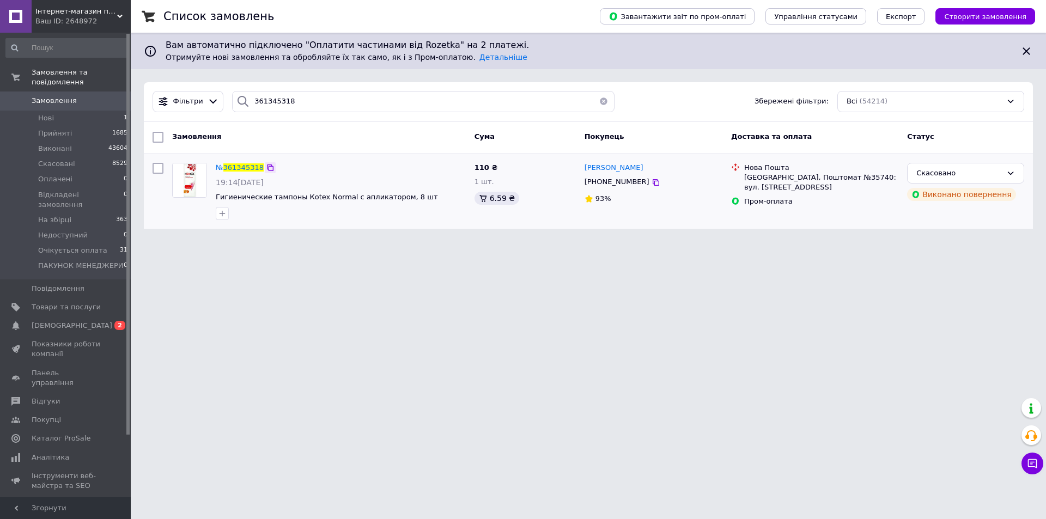
click at [266, 167] on icon at bounding box center [270, 167] width 9 height 9
drag, startPoint x: 315, startPoint y: 97, endPoint x: 39, endPoint y: 137, distance: 278.7
click at [32, 135] on div "Інтернет-магазин підгузників та побутової хімії VIKI Home Ваш ID: 2648972 Сайт …" at bounding box center [523, 121] width 1046 height 242
paste input "63170"
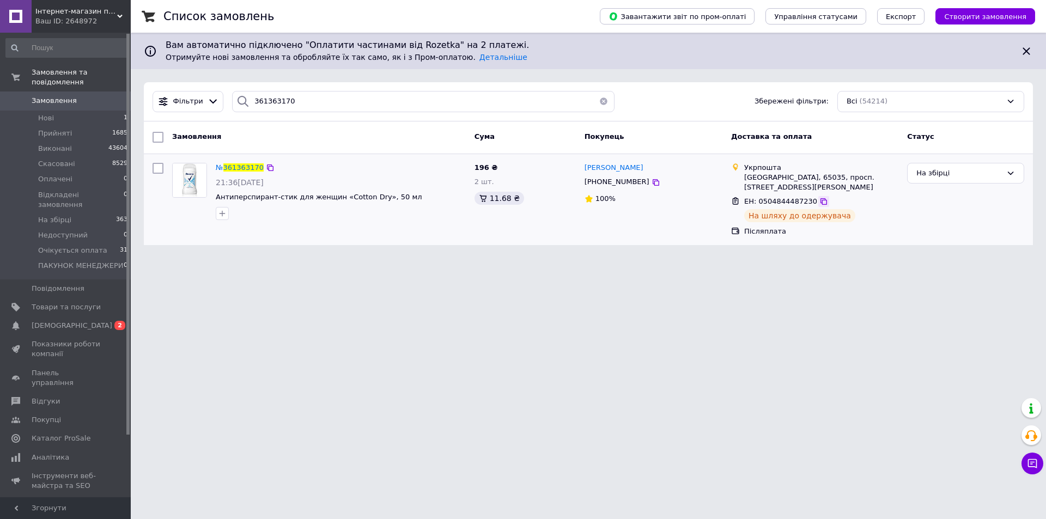
click at [821, 200] on icon at bounding box center [824, 201] width 7 height 7
drag, startPoint x: 402, startPoint y: 96, endPoint x: 74, endPoint y: 100, distance: 328.1
click at [43, 96] on div "Інтернет-магазин підгузників та побутової хімії VIKI Home Ваш ID: 2648972 Сайт …" at bounding box center [523, 129] width 1046 height 258
paste input "223538"
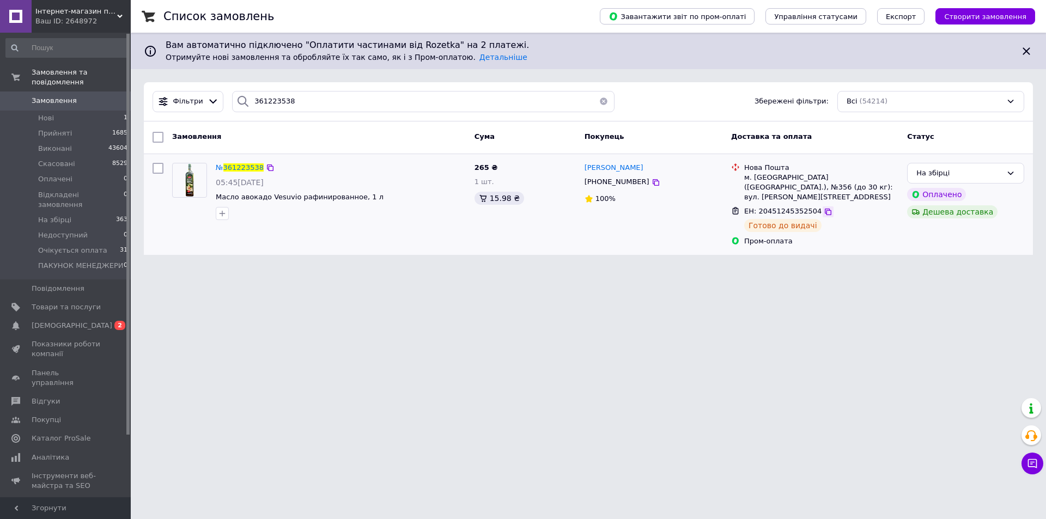
click at [824, 208] on icon at bounding box center [828, 212] width 9 height 9
drag, startPoint x: 337, startPoint y: 95, endPoint x: 0, endPoint y: 126, distance: 338.8
click at [0, 126] on div "Інтернет-магазин підгузників та побутової хімії VIKI Home Ваш ID: 2648972 Сайт …" at bounding box center [523, 134] width 1046 height 268
paste input "4289"
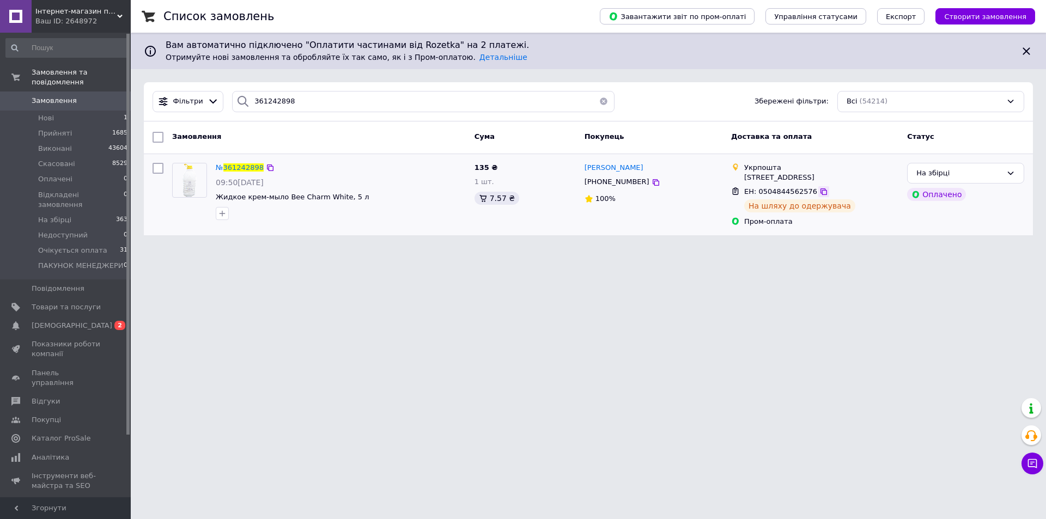
click at [819, 197] on div at bounding box center [824, 191] width 11 height 11
click at [820, 196] on icon at bounding box center [824, 191] width 9 height 9
drag, startPoint x: 332, startPoint y: 98, endPoint x: 0, endPoint y: 154, distance: 336.6
click at [0, 154] on div "Інтернет-магазин підгузників та побутової хімії VIKI Home Ваш ID: 2648972 Сайт …" at bounding box center [523, 124] width 1046 height 249
paste input "363170"
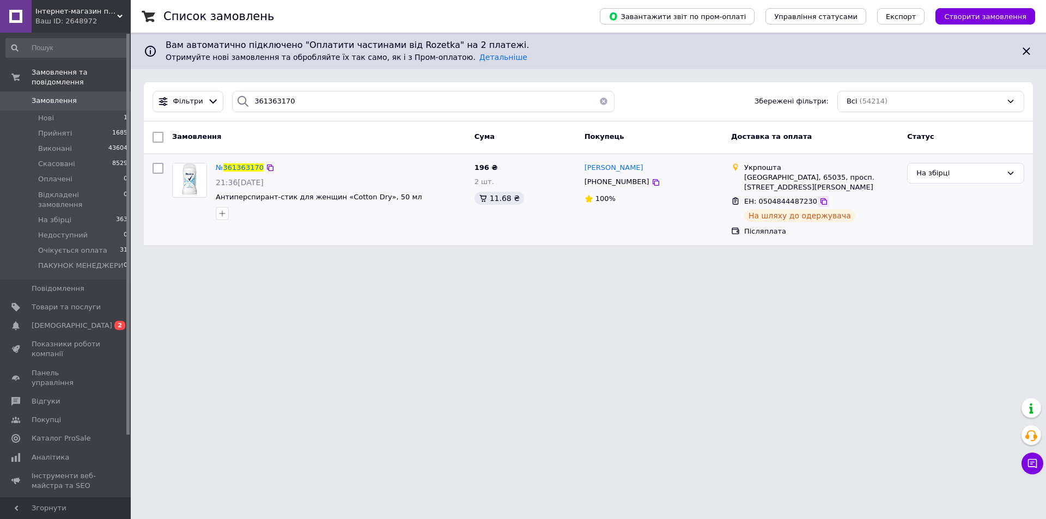
click at [821, 205] on icon at bounding box center [824, 201] width 7 height 7
drag, startPoint x: 339, startPoint y: 100, endPoint x: 0, endPoint y: 117, distance: 339.4
click at [0, 117] on div "Інтернет-магазин підгузників та побутової хімії VIKI Home Ваш ID: 2648972 Сайт …" at bounding box center [523, 129] width 1046 height 258
paste input "863393642"
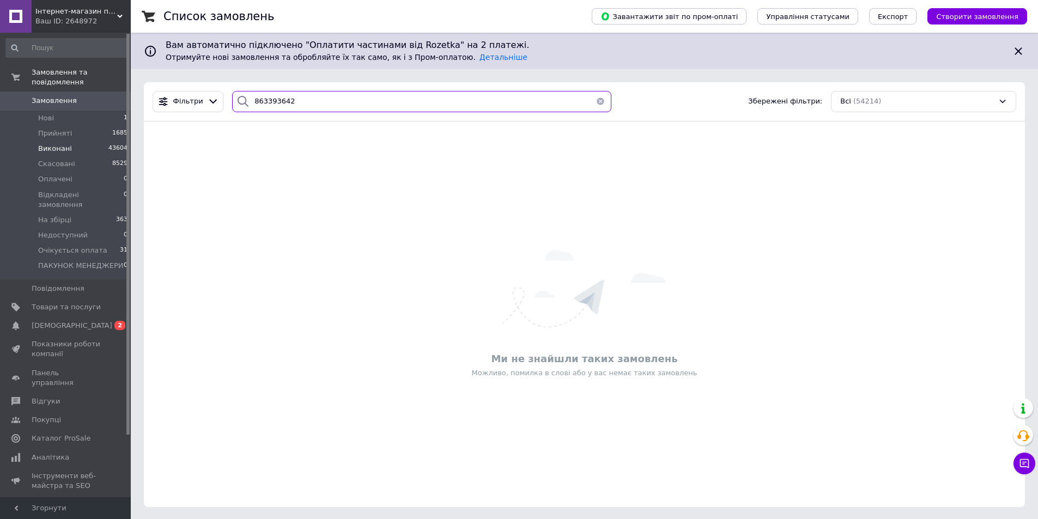
drag, startPoint x: 295, startPoint y: 102, endPoint x: 105, endPoint y: 131, distance: 192.8
click at [105, 131] on div "Інтернет-магазин підгузників та побутової хімії VIKI Home Ваш ID: 2648972 Сайт …" at bounding box center [519, 260] width 1038 height 520
paste input "361377731"
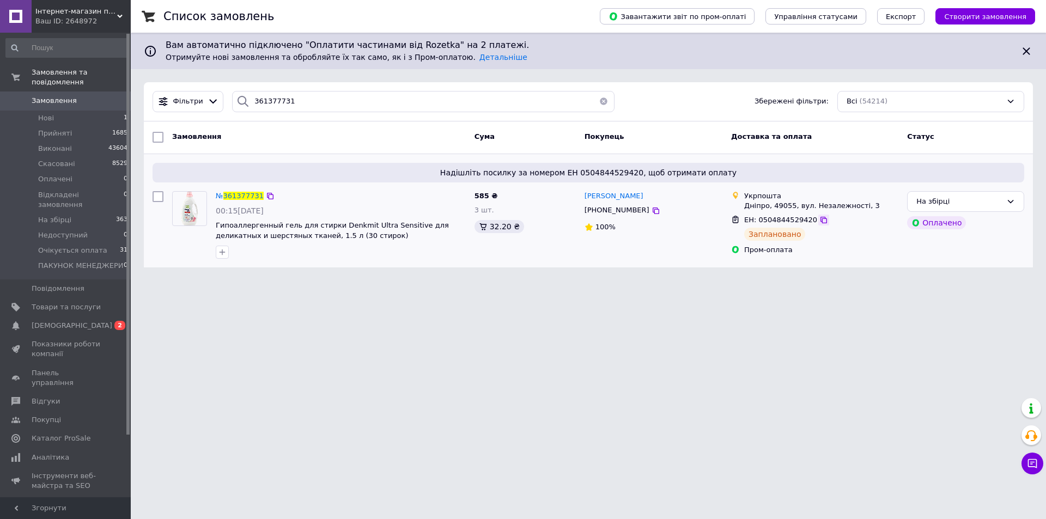
click at [820, 225] on icon at bounding box center [824, 220] width 9 height 9
drag, startPoint x: 380, startPoint y: 103, endPoint x: 0, endPoint y: 153, distance: 383.1
click at [0, 150] on div "Інтернет-магазин підгузників та побутової хімії VIKI Home Ваш ID: 2648972 Сайт …" at bounding box center [523, 140] width 1046 height 281
paste input "361386553"
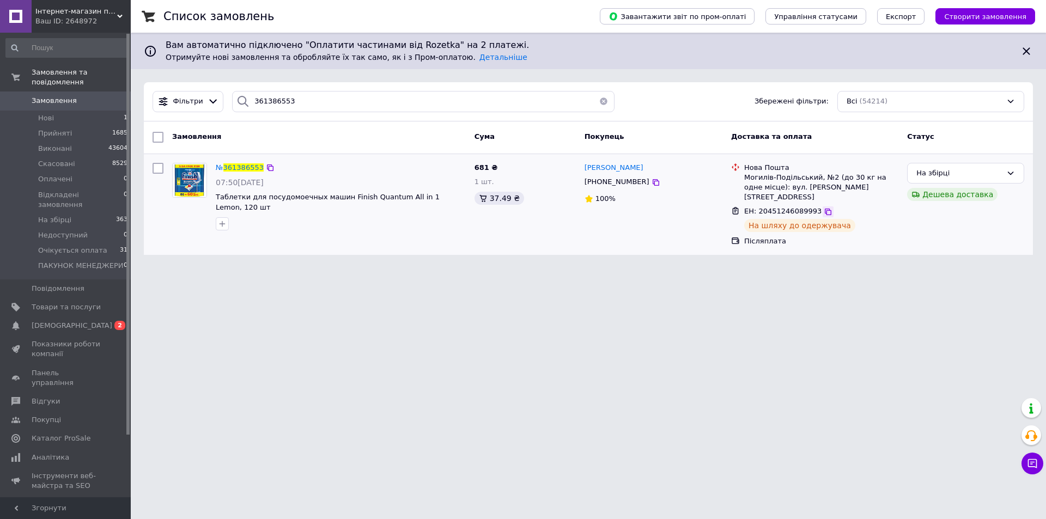
click at [825, 209] on icon at bounding box center [828, 212] width 7 height 7
click at [279, 100] on input "361386553" at bounding box center [423, 101] width 383 height 21
drag, startPoint x: 295, startPoint y: 101, endPoint x: 194, endPoint y: 117, distance: 102.1
click at [194, 117] on div "Фільтри 361386553 Збережені фільтри: Всі (54214)" at bounding box center [588, 101] width 889 height 39
paste input "361399477"
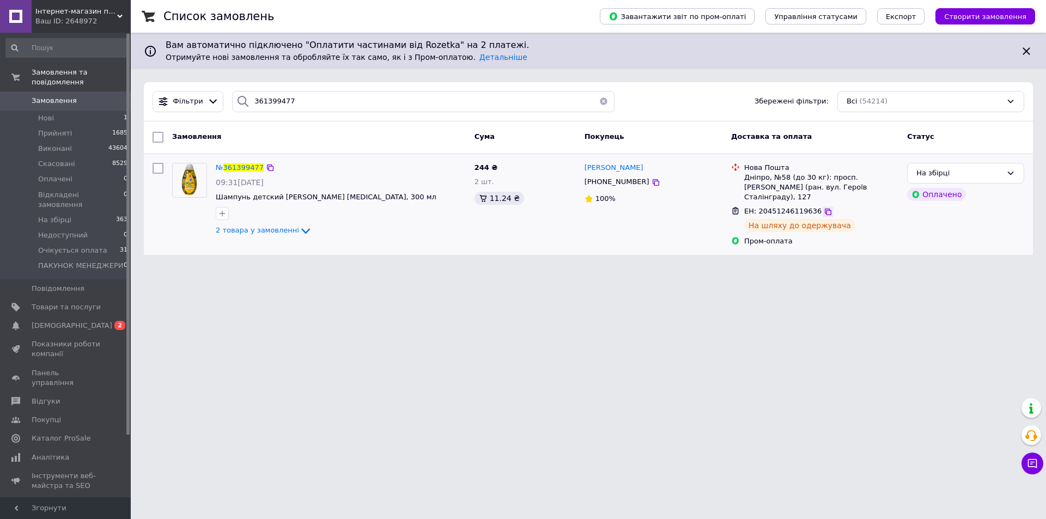
click at [825, 215] on icon at bounding box center [828, 212] width 7 height 7
drag, startPoint x: 313, startPoint y: 100, endPoint x: 39, endPoint y: 125, distance: 275.9
click at [39, 125] on div "Інтернет-магазин підгузників та побутової хімії VIKI Home Ваш ID: 2648972 Сайт …" at bounding box center [523, 134] width 1046 height 268
paste input "448082"
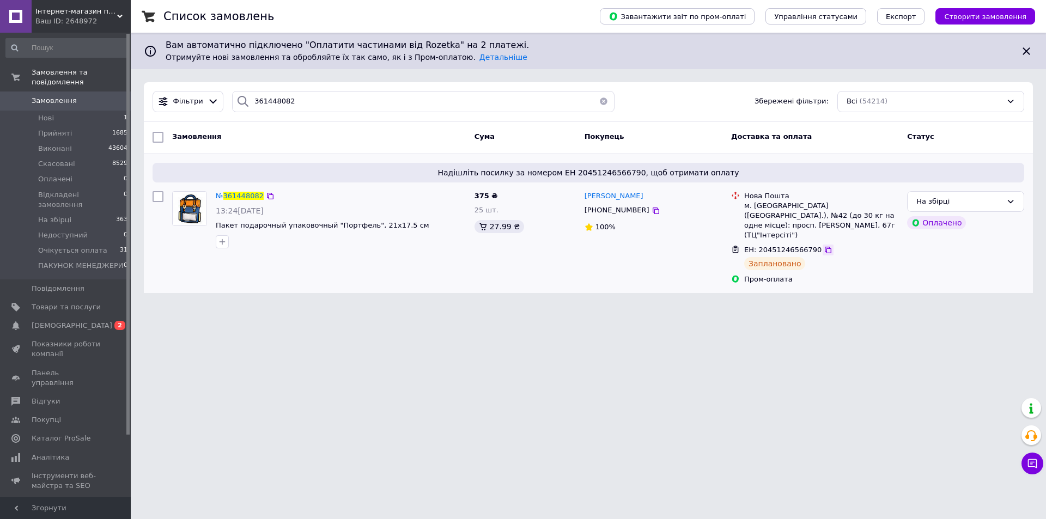
click at [824, 246] on icon at bounding box center [828, 250] width 9 height 9
drag, startPoint x: 269, startPoint y: 98, endPoint x: 0, endPoint y: 137, distance: 271.6
click at [0, 135] on div "Інтернет-магазин підгузників та побутової хімії VIKI Home Ваш ID: 2648972 Сайт …" at bounding box center [523, 153] width 1046 height 306
paste input "59361"
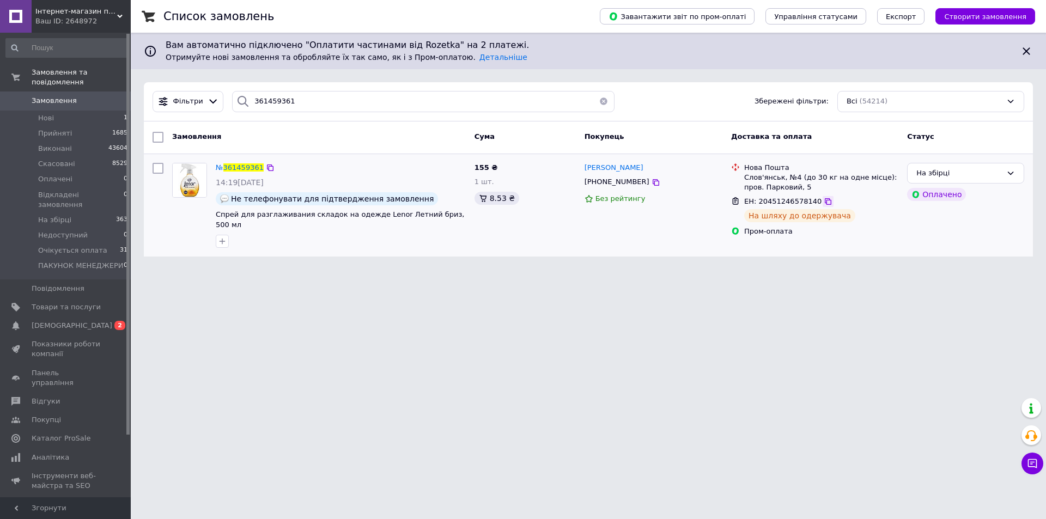
click at [825, 201] on icon at bounding box center [828, 201] width 7 height 7
drag, startPoint x: 395, startPoint y: 104, endPoint x: 47, endPoint y: 131, distance: 348.8
click at [67, 122] on div "Інтернет-магазин підгузників та побутової хімії VIKI Home Ваш ID: 2648972 Сайт …" at bounding box center [523, 135] width 1046 height 270
paste input "361468969"
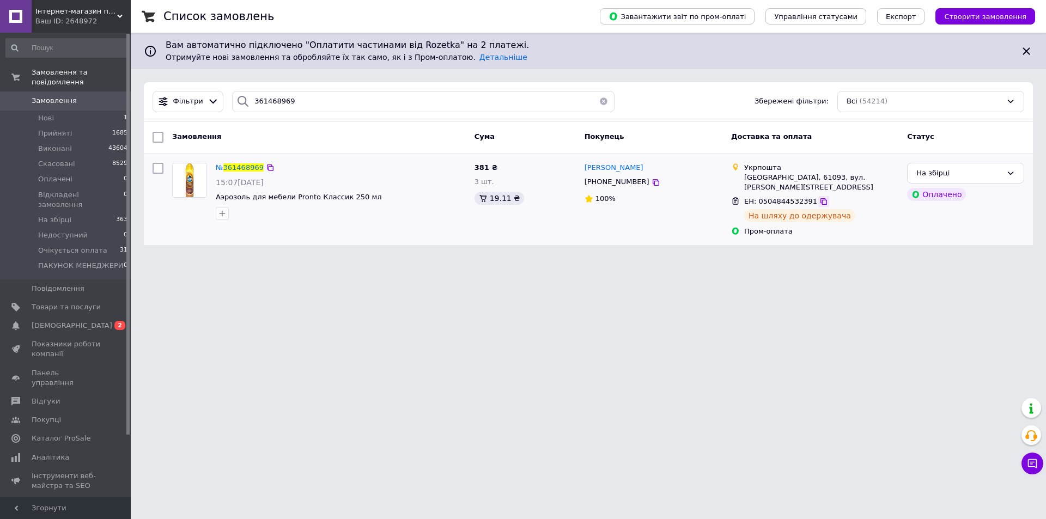
click at [820, 197] on icon at bounding box center [824, 201] width 9 height 9
drag, startPoint x: 129, startPoint y: 123, endPoint x: 131, endPoint y: 142, distance: 19.7
click at [78, 125] on div "Інтернет-магазин підгузників та побутової хімії VIKI Home Ваш ID: 2648972 Сайт …" at bounding box center [523, 129] width 1046 height 258
paste input "361483246"
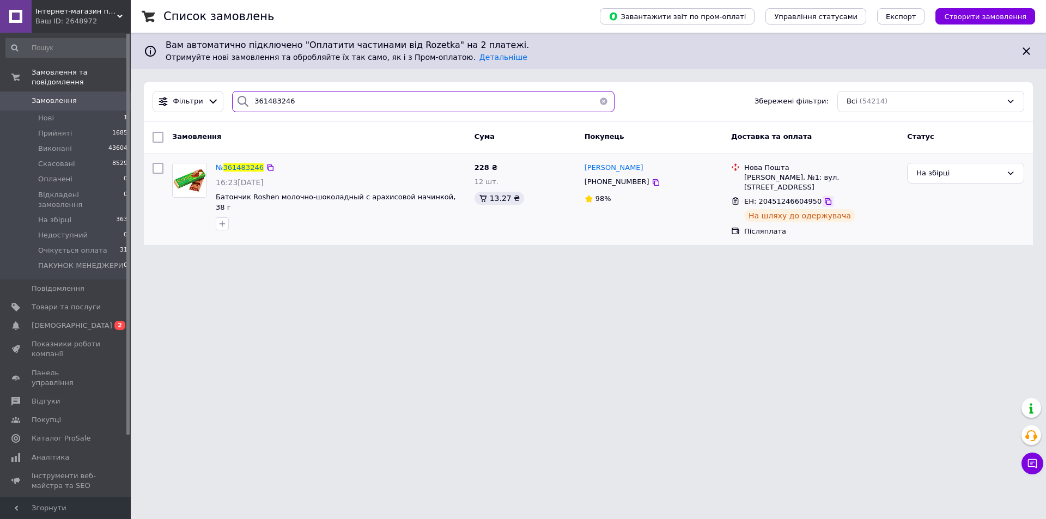
type input "361483246"
click at [824, 197] on icon at bounding box center [828, 201] width 9 height 9
click at [603, 100] on button "button" at bounding box center [604, 101] width 22 height 21
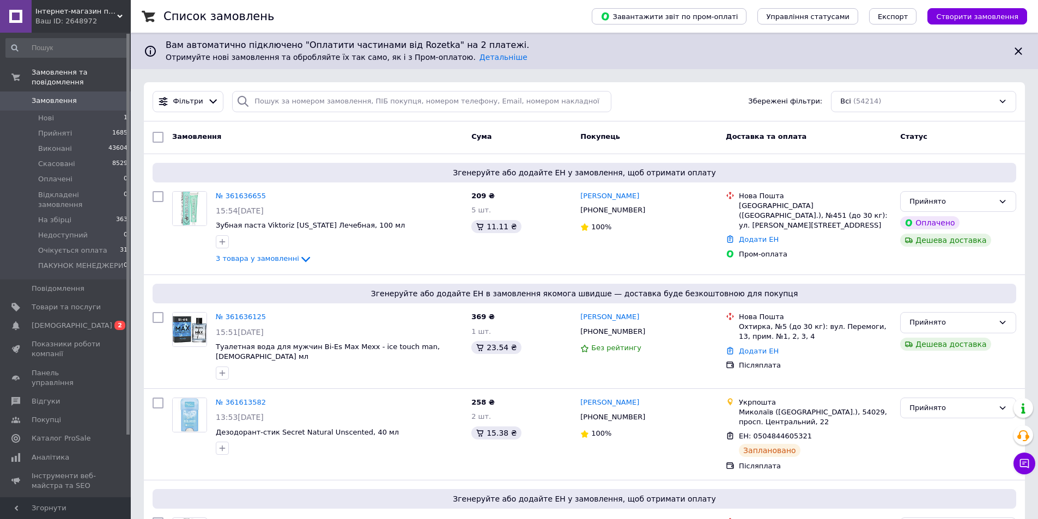
click at [357, 90] on div "Фільтри Збережені фільтри: Всі (54214)" at bounding box center [584, 101] width 881 height 39
click at [366, 102] on input "search" at bounding box center [421, 101] width 379 height 21
paste input "361506028"
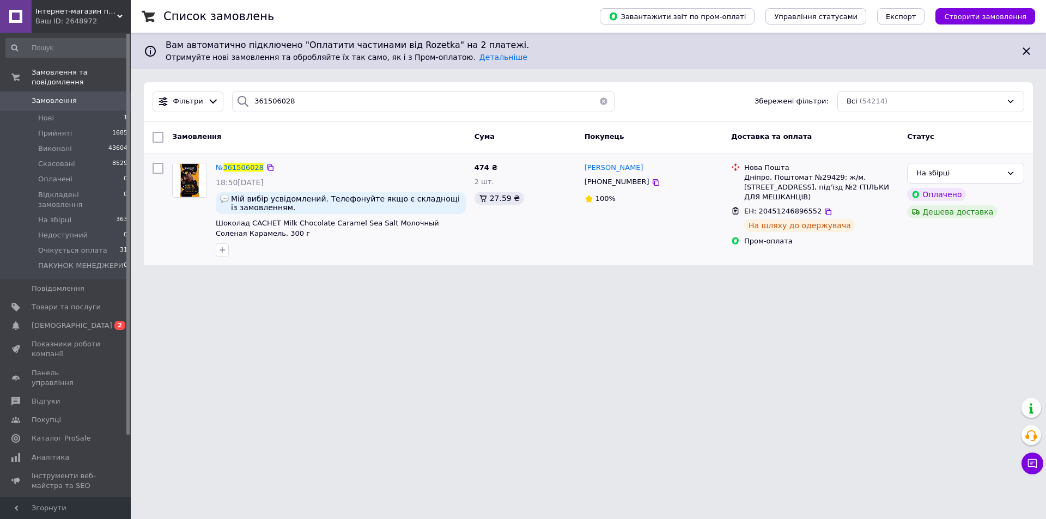
drag, startPoint x: 817, startPoint y: 201, endPoint x: 779, endPoint y: 185, distance: 41.6
click at [825, 209] on icon at bounding box center [828, 212] width 7 height 7
drag, startPoint x: 347, startPoint y: 93, endPoint x: 80, endPoint y: 121, distance: 268.5
click at [80, 121] on div "Інтернет-магазин підгузників та побутової хімії VIKI Home Ваш ID: 2648972 Сайт …" at bounding box center [523, 139] width 1046 height 278
paste input "18842"
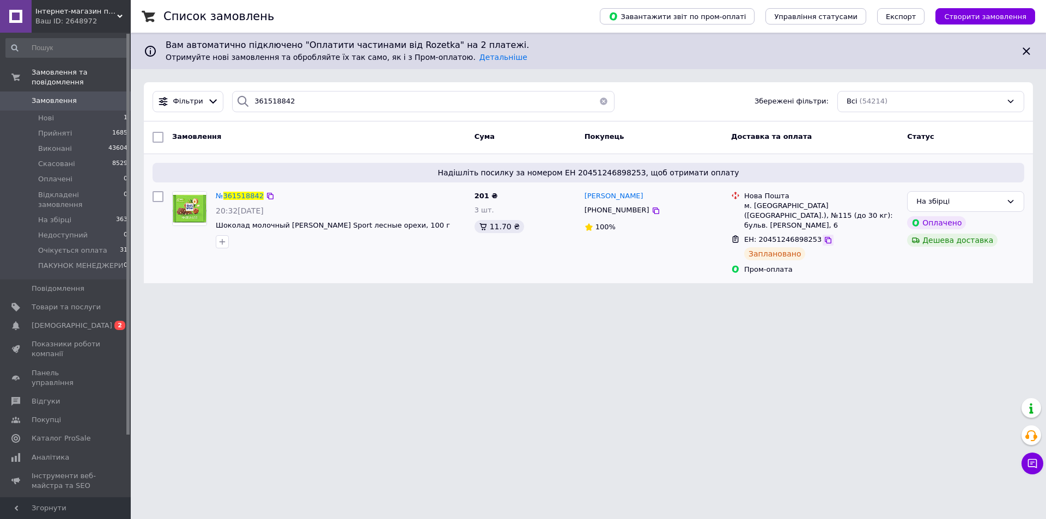
click at [824, 236] on icon at bounding box center [828, 240] width 9 height 9
drag, startPoint x: 339, startPoint y: 100, endPoint x: 56, endPoint y: 129, distance: 284.3
click at [64, 124] on div "Інтернет-магазин підгузників та побутової хімії VIKI Home Ваш ID: 2648972 Сайт …" at bounding box center [523, 148] width 1046 height 296
paste input "27099"
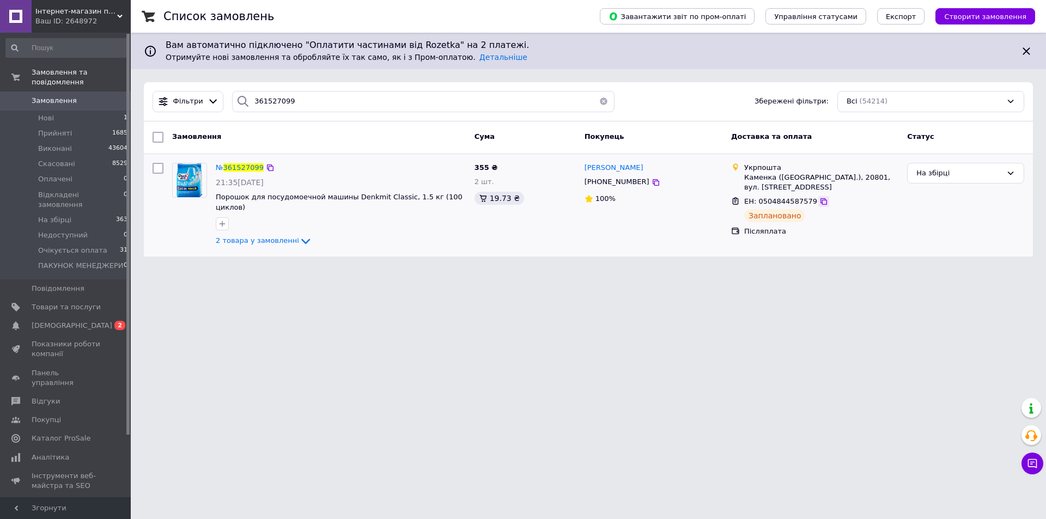
click at [819, 203] on div at bounding box center [824, 201] width 11 height 11
click at [820, 203] on icon at bounding box center [824, 201] width 9 height 9
drag, startPoint x: 326, startPoint y: 98, endPoint x: 123, endPoint y: 118, distance: 204.8
click at [123, 118] on div "Інтернет-магазин підгузників та побутової хімії VIKI Home Ваш ID: 2648972 Сайт …" at bounding box center [523, 135] width 1046 height 270
paste input "361532622"
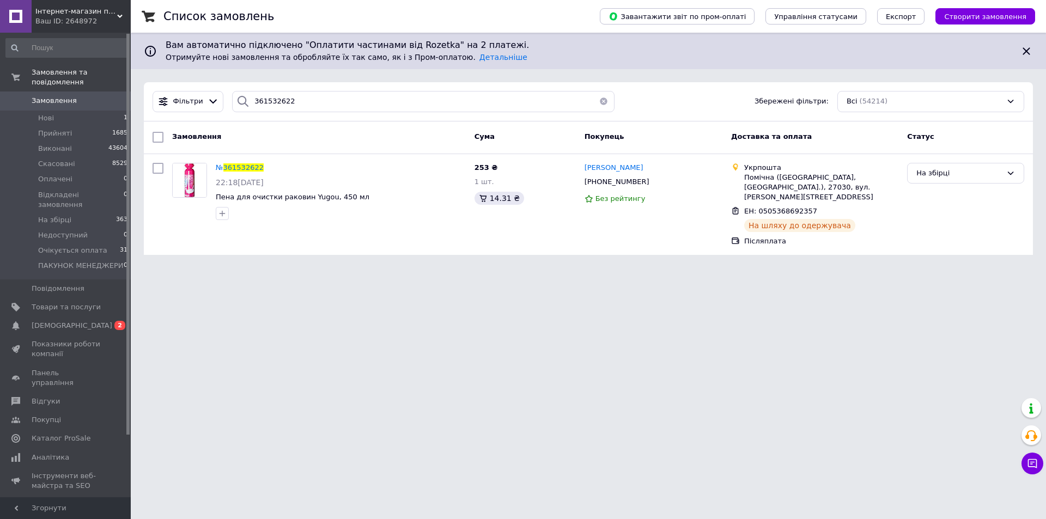
drag, startPoint x: 810, startPoint y: 211, endPoint x: 646, endPoint y: 100, distance: 198.3
click at [820, 210] on icon at bounding box center [824, 212] width 9 height 9
drag, startPoint x: 369, startPoint y: 99, endPoint x: 0, endPoint y: 137, distance: 370.9
click at [0, 137] on div "Інтернет-магазин підгузників та побутової хімії VIKI Home Ваш ID: 2648972 Сайт …" at bounding box center [523, 134] width 1046 height 268
paste input "361541538"
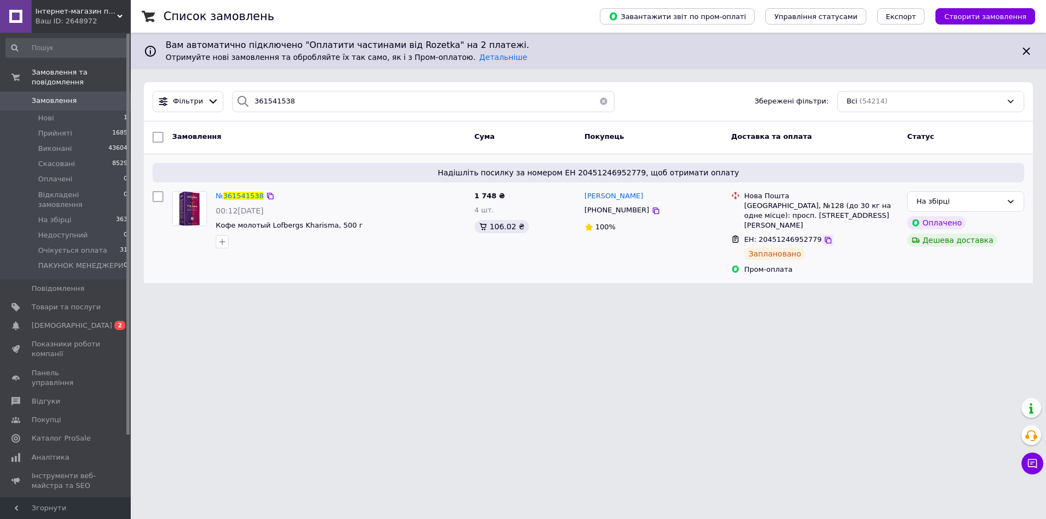
click at [824, 236] on icon at bounding box center [828, 240] width 9 height 9
drag, startPoint x: 329, startPoint y: 106, endPoint x: 138, endPoint y: 115, distance: 191.5
click at [138, 115] on div "Список замовлень Завантажити звіт по пром-оплаті Управління статусами Експорт С…" at bounding box center [589, 148] width 916 height 296
paste input "4013"
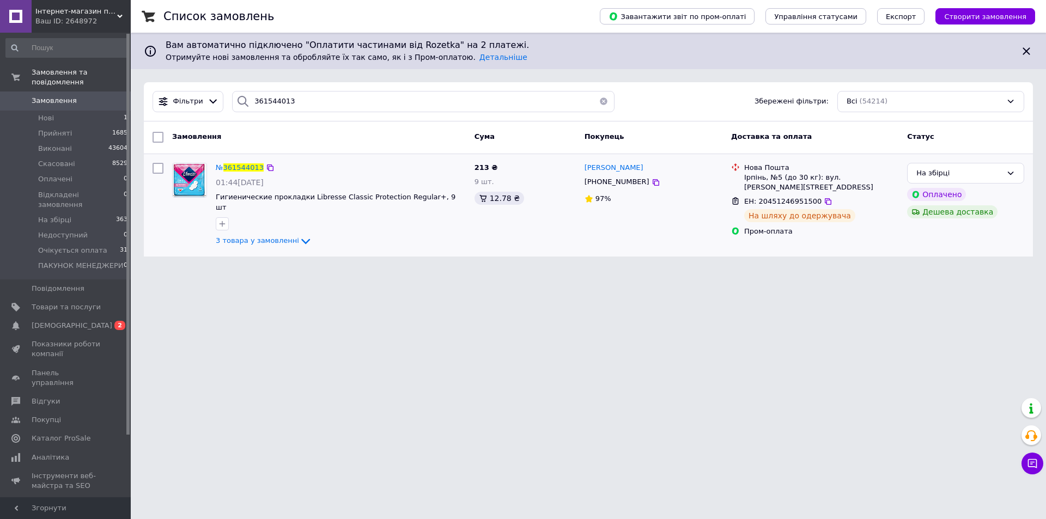
drag, startPoint x: 820, startPoint y: 203, endPoint x: 746, endPoint y: 155, distance: 87.8
click at [825, 202] on icon at bounding box center [828, 201] width 7 height 7
drag, startPoint x: 319, startPoint y: 106, endPoint x: 38, endPoint y: 120, distance: 281.6
click at [47, 120] on div "Інтернет-магазин підгузників та побутової хімії VIKI Home Ваш ID: 2648972 Сайт …" at bounding box center [523, 135] width 1046 height 270
paste input "361561368"
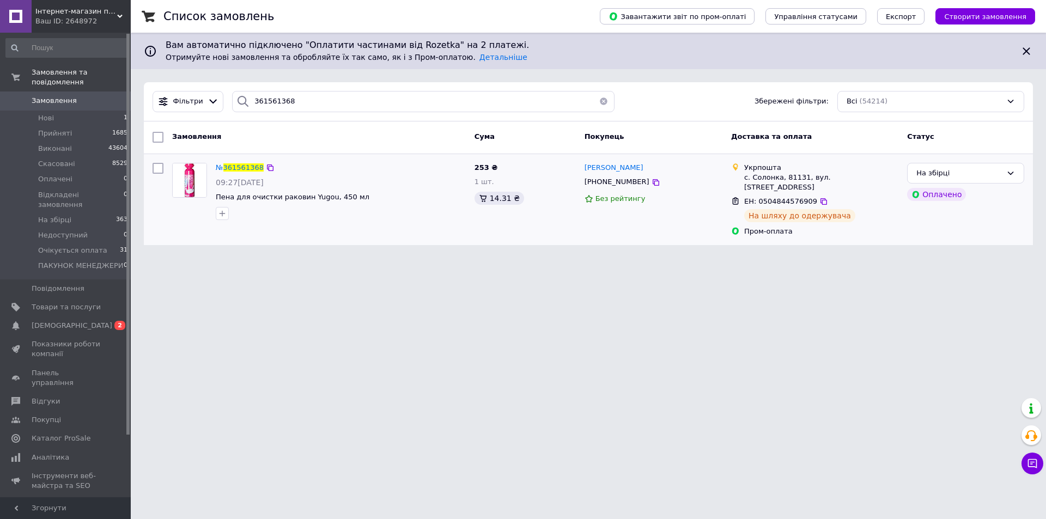
drag, startPoint x: 815, startPoint y: 190, endPoint x: 772, endPoint y: 179, distance: 44.8
click at [820, 197] on icon at bounding box center [824, 201] width 9 height 9
drag, startPoint x: 306, startPoint y: 95, endPoint x: 13, endPoint y: 137, distance: 295.7
click at [16, 136] on div "Інтернет-магазин підгузників та побутової хімії VIKI Home Ваш ID: 2648972 Сайт …" at bounding box center [523, 129] width 1046 height 258
paste input "361577980"
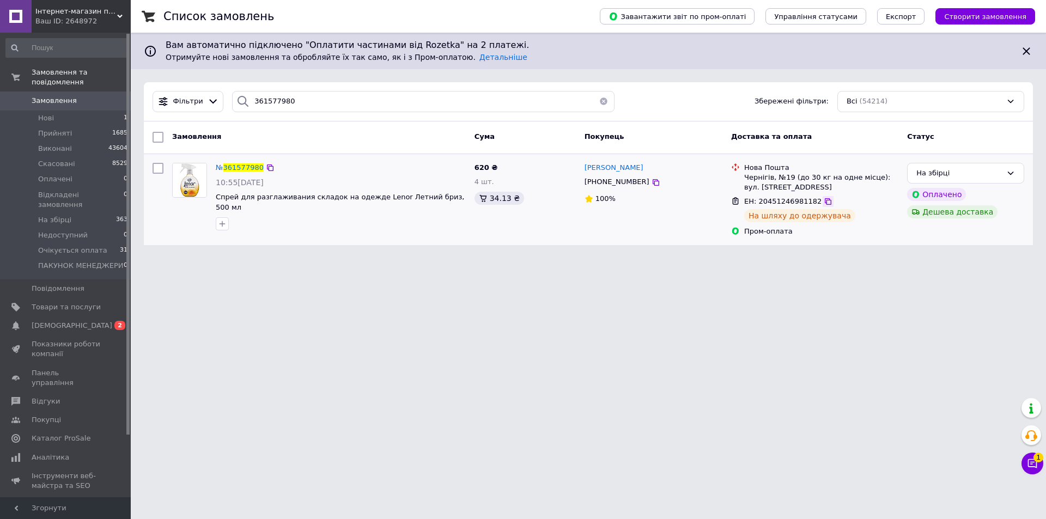
click at [825, 202] on icon at bounding box center [828, 201] width 7 height 7
drag, startPoint x: 281, startPoint y: 99, endPoint x: 108, endPoint y: 125, distance: 175.2
click at [106, 125] on div "Інтернет-магазин підгузників та побутової хімії VIKI Home Ваш ID: 2648972 Сайт …" at bounding box center [523, 129] width 1046 height 258
paste input "602469"
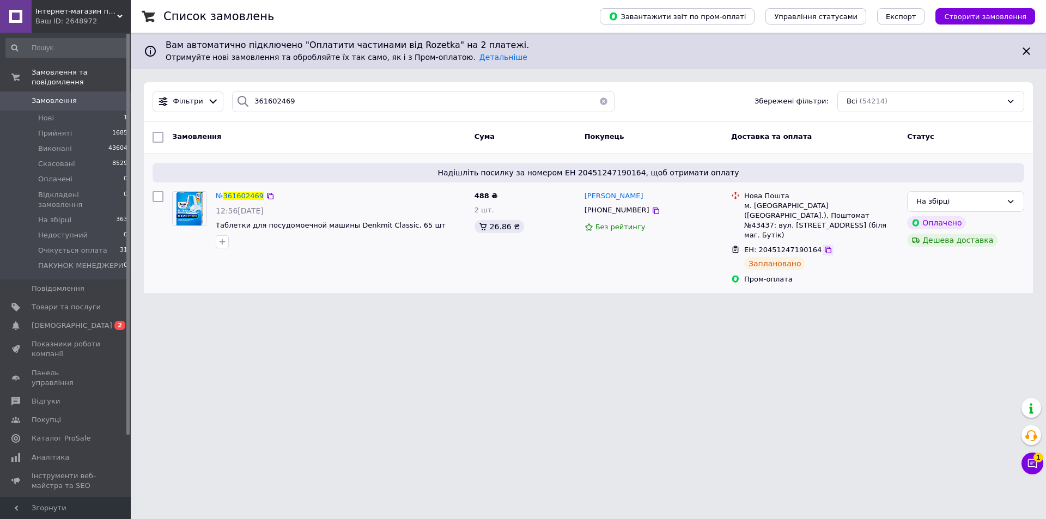
click at [824, 246] on icon at bounding box center [828, 250] width 9 height 9
drag, startPoint x: 313, startPoint y: 101, endPoint x: 172, endPoint y: 122, distance: 142.6
click at [172, 122] on div "Фільтри 361602469 Збережені фільтри: Всі (54214) Замовлення Cума Покупець Доста…" at bounding box center [588, 187] width 889 height 211
paste input "0529616"
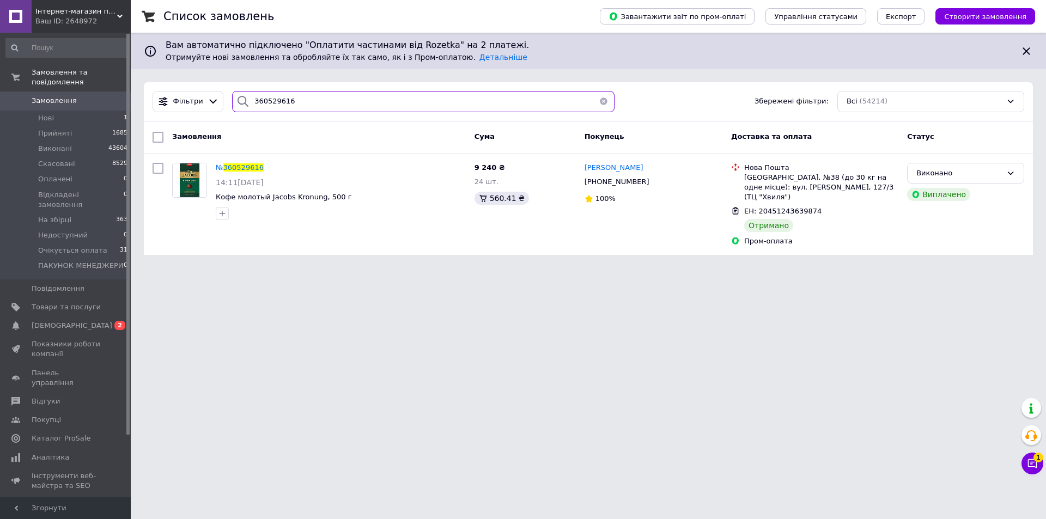
type input "360529616"
click at [188, 264] on html "Інтернет-магазин підгузників та побутової хімії VIKI Home Ваш ID: 2648972 Сайт …" at bounding box center [523, 134] width 1046 height 268
drag, startPoint x: 599, startPoint y: 100, endPoint x: 273, endPoint y: 2, distance: 341.0
click at [599, 100] on button "button" at bounding box center [604, 101] width 22 height 21
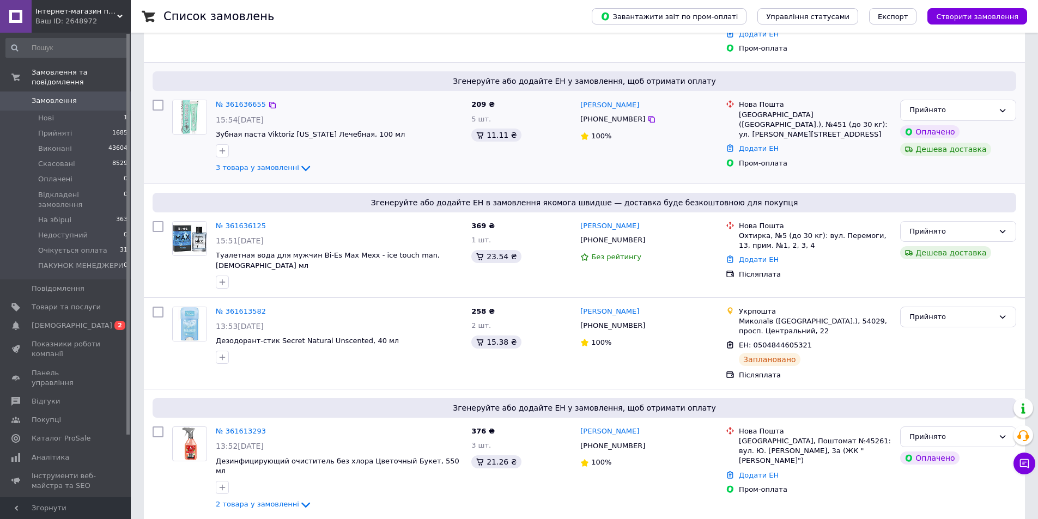
scroll to position [218, 0]
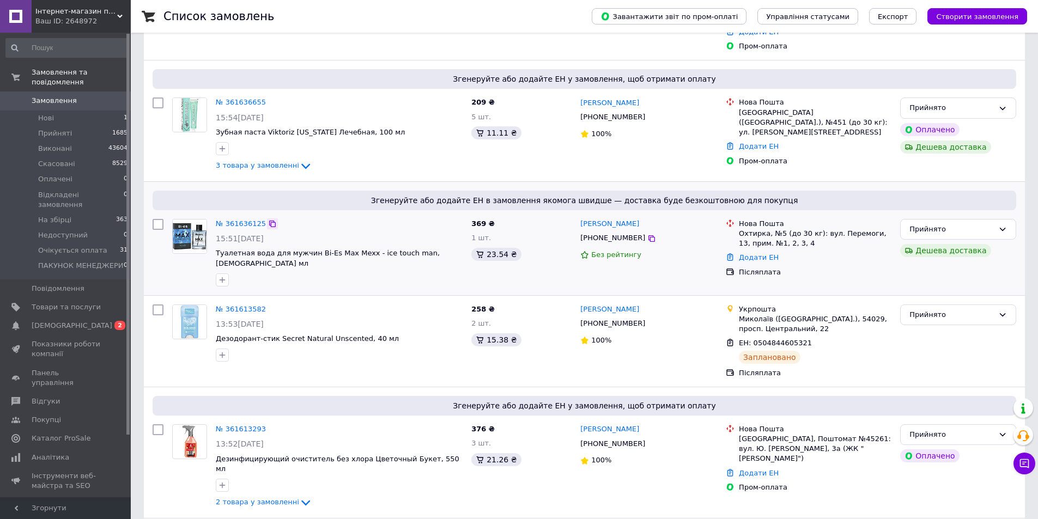
click at [269, 221] on icon at bounding box center [272, 224] width 7 height 7
drag, startPoint x: 589, startPoint y: 227, endPoint x: 579, endPoint y: 225, distance: 10.6
click at [579, 232] on div "[PHONE_NUMBER]" at bounding box center [648, 238] width 139 height 13
drag, startPoint x: 676, startPoint y: 200, endPoint x: 583, endPoint y: 196, distance: 93.3
click at [583, 215] on div "Тетяна Данильченко +380995427502 Без рейтингу" at bounding box center [649, 253] width 146 height 76
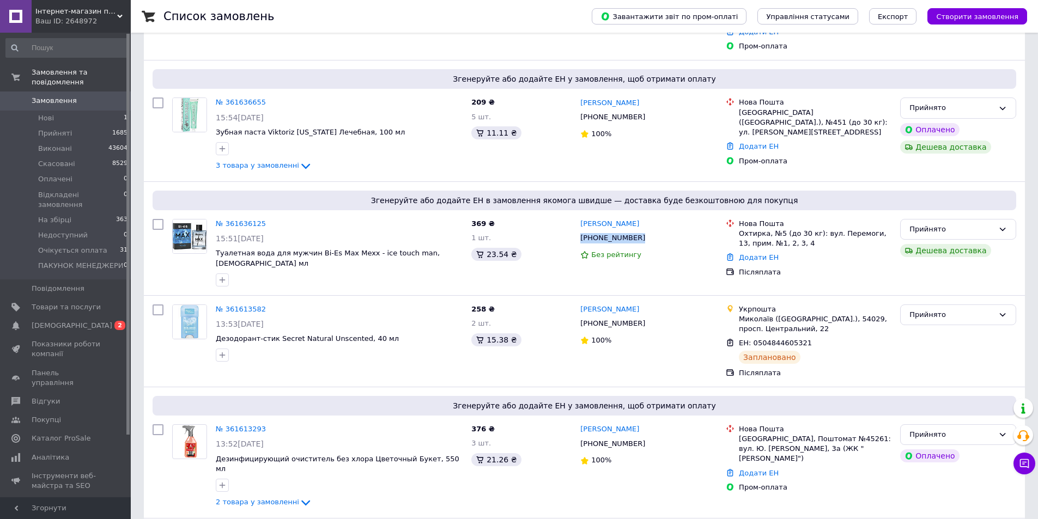
copy link "[PERSON_NAME]"
click at [950, 219] on div "Прийнято" at bounding box center [958, 229] width 116 height 21
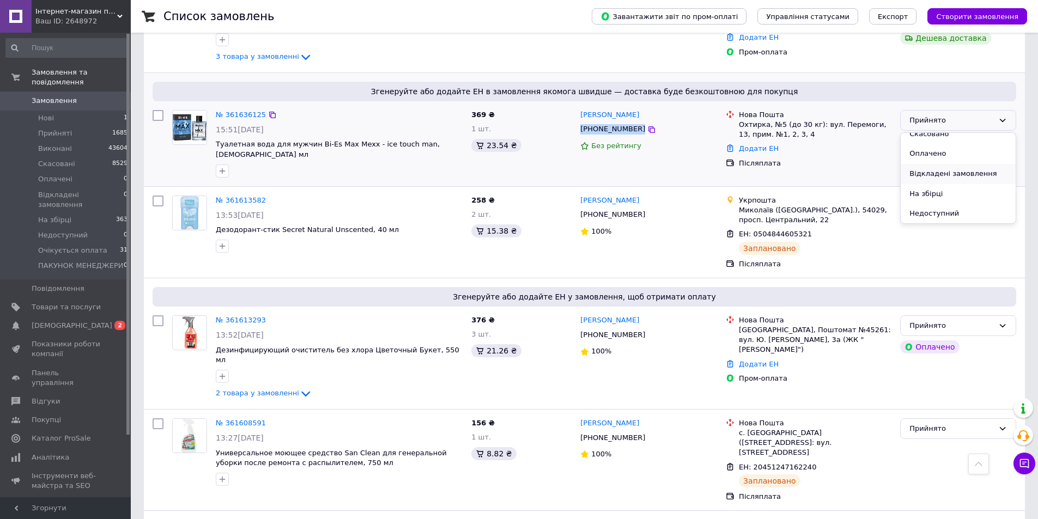
scroll to position [54, 0]
click at [932, 159] on li "На збірці" at bounding box center [958, 169] width 115 height 20
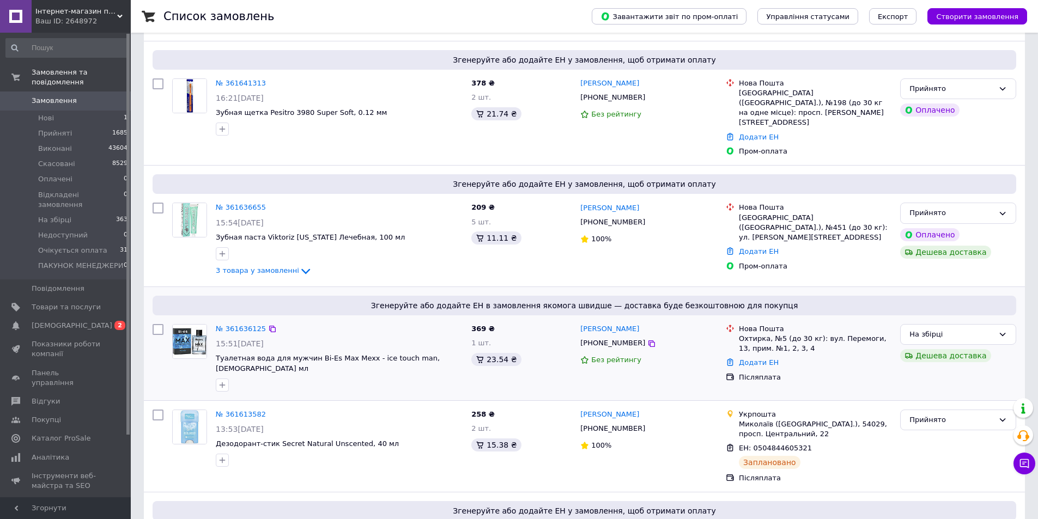
scroll to position [109, 0]
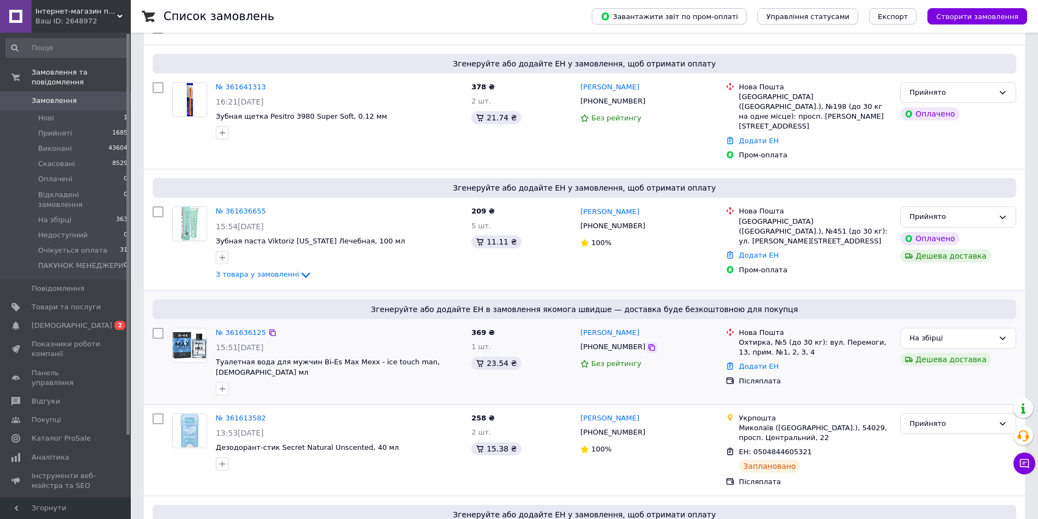
click at [647, 343] on icon at bounding box center [651, 347] width 9 height 9
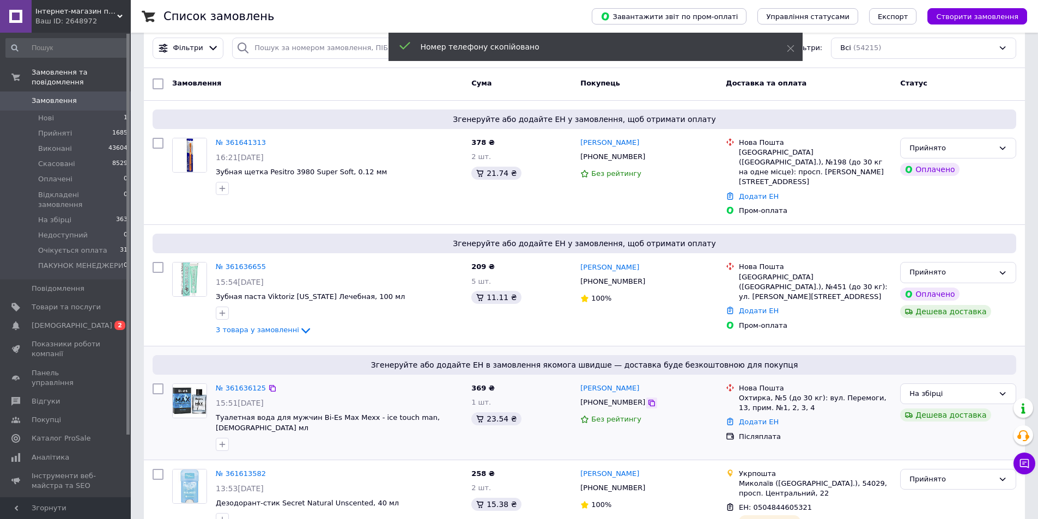
scroll to position [0, 0]
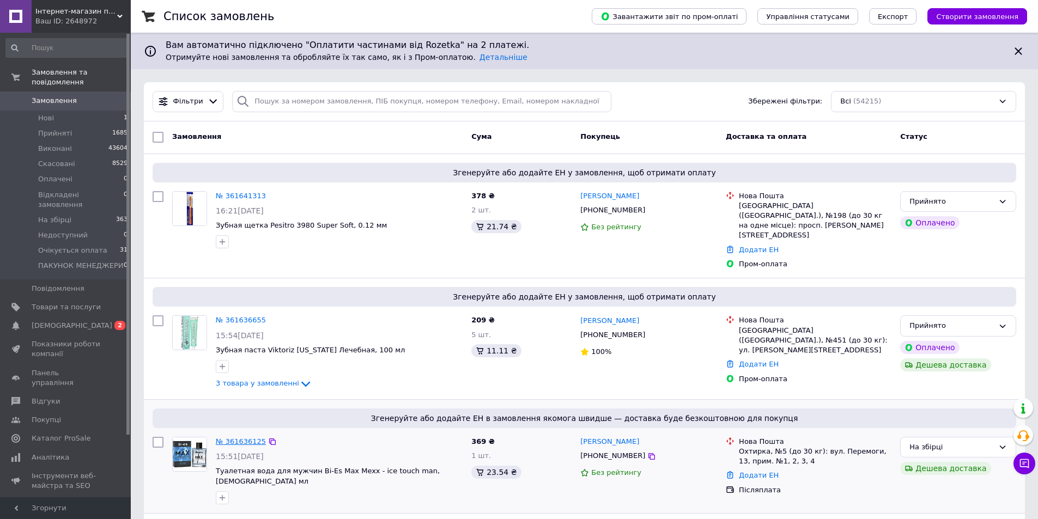
click at [234, 438] on link "№ 361636125" at bounding box center [241, 442] width 50 height 8
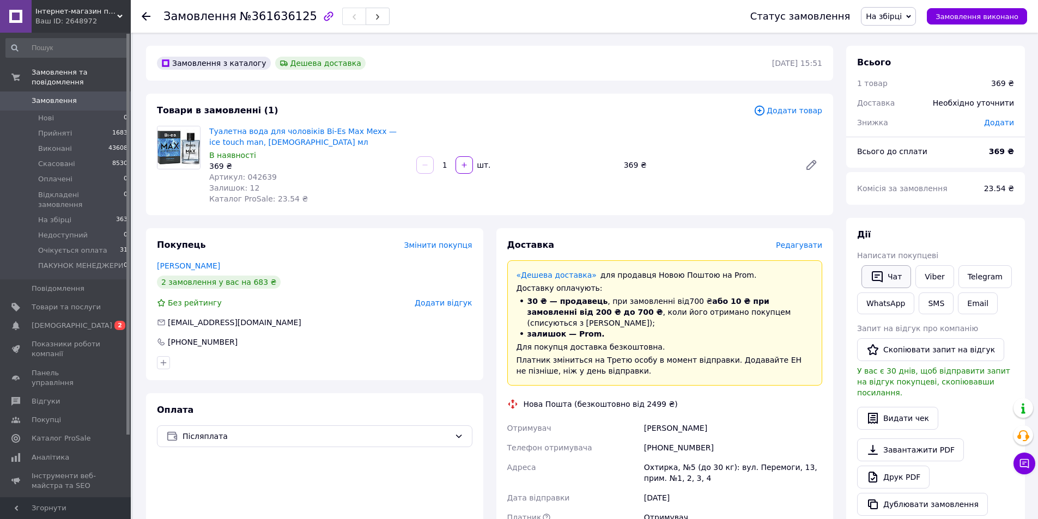
click at [884, 270] on button "Чат" at bounding box center [887, 276] width 50 height 23
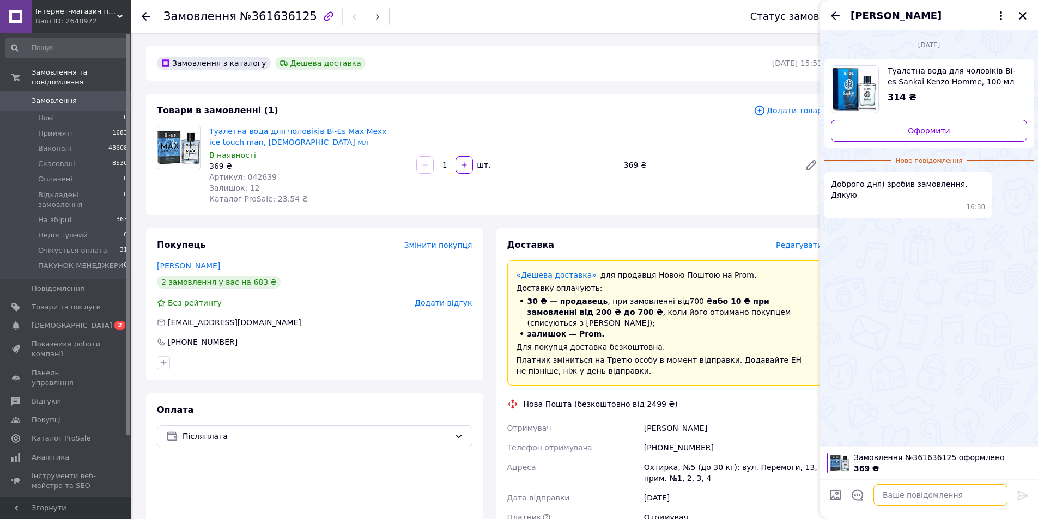
click at [891, 496] on textarea at bounding box center [941, 496] width 134 height 22
click at [965, 500] on textarea "Вітаю! Замовлення передано на" at bounding box center [930, 496] width 156 height 22
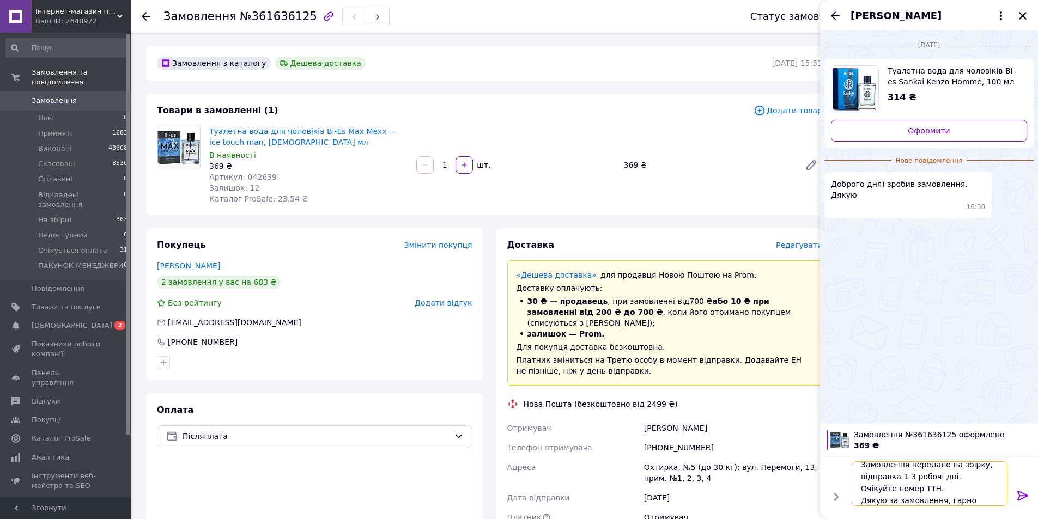
scroll to position [13, 0]
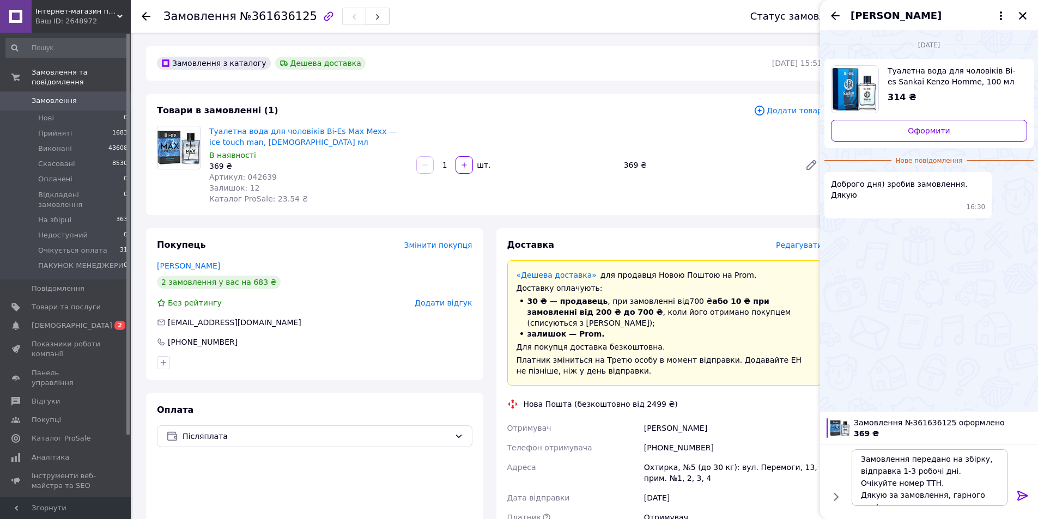
type textarea "Вітаю! Замовлення передано на збірку, відправка 1-3 робочі дні. Очікуйте номер …"
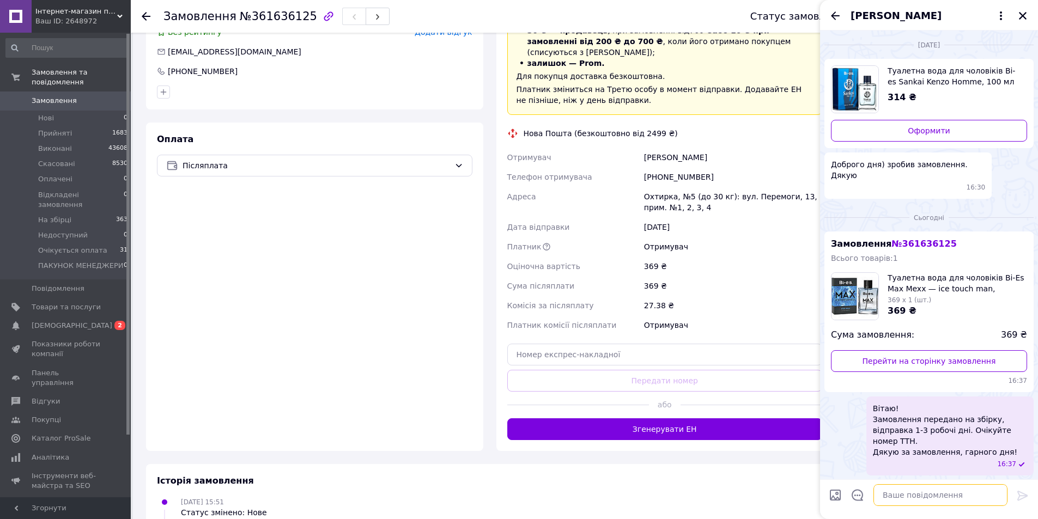
scroll to position [272, 0]
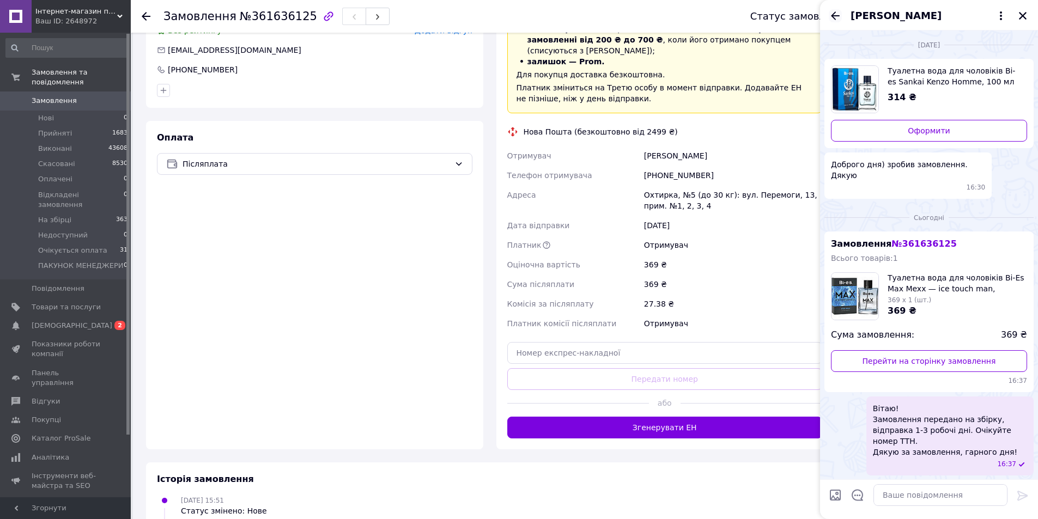
click at [834, 14] on icon "Назад" at bounding box center [835, 15] width 9 height 8
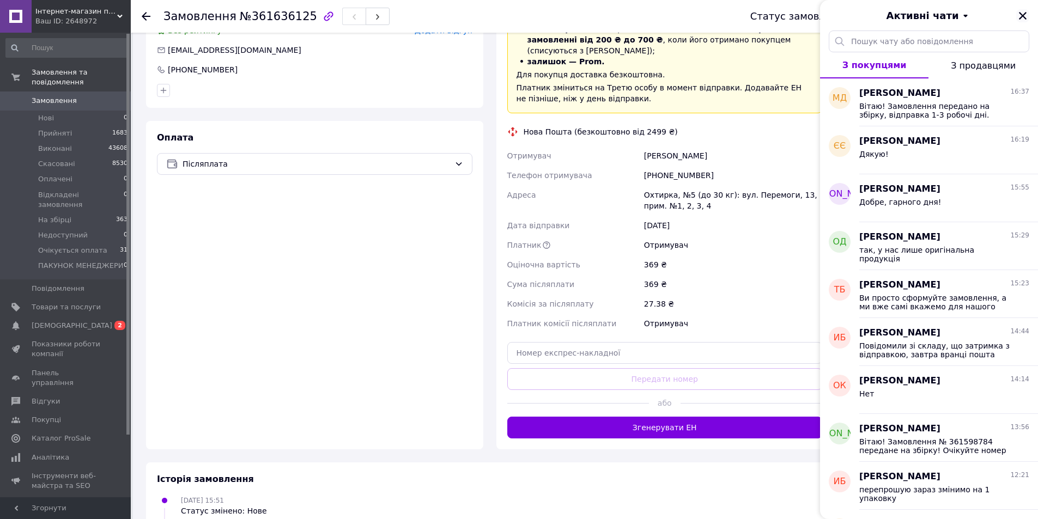
click at [1024, 17] on icon "Закрити" at bounding box center [1023, 16] width 10 height 10
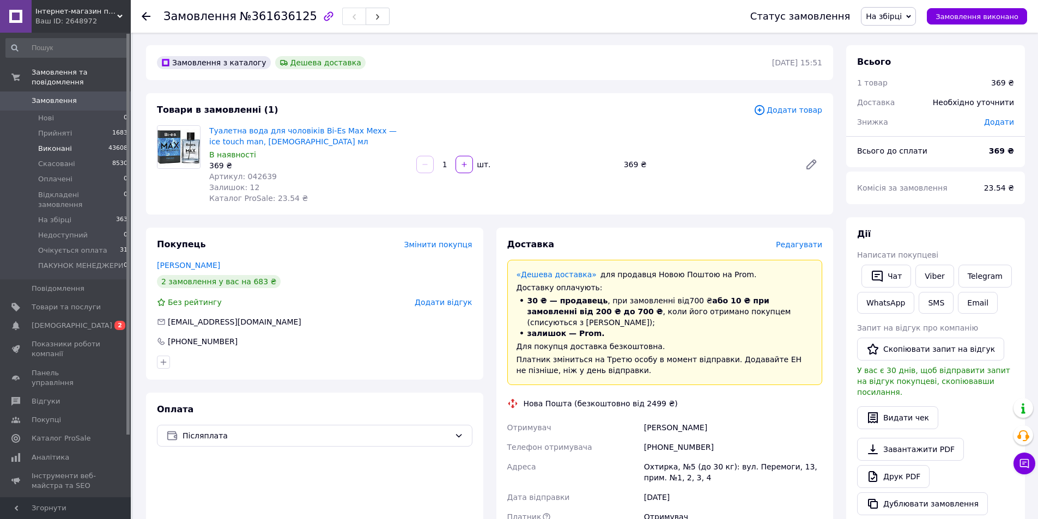
scroll to position [0, 0]
click at [95, 92] on link "Замовлення 0" at bounding box center [67, 101] width 134 height 19
